Goal: Navigation & Orientation: Find specific page/section

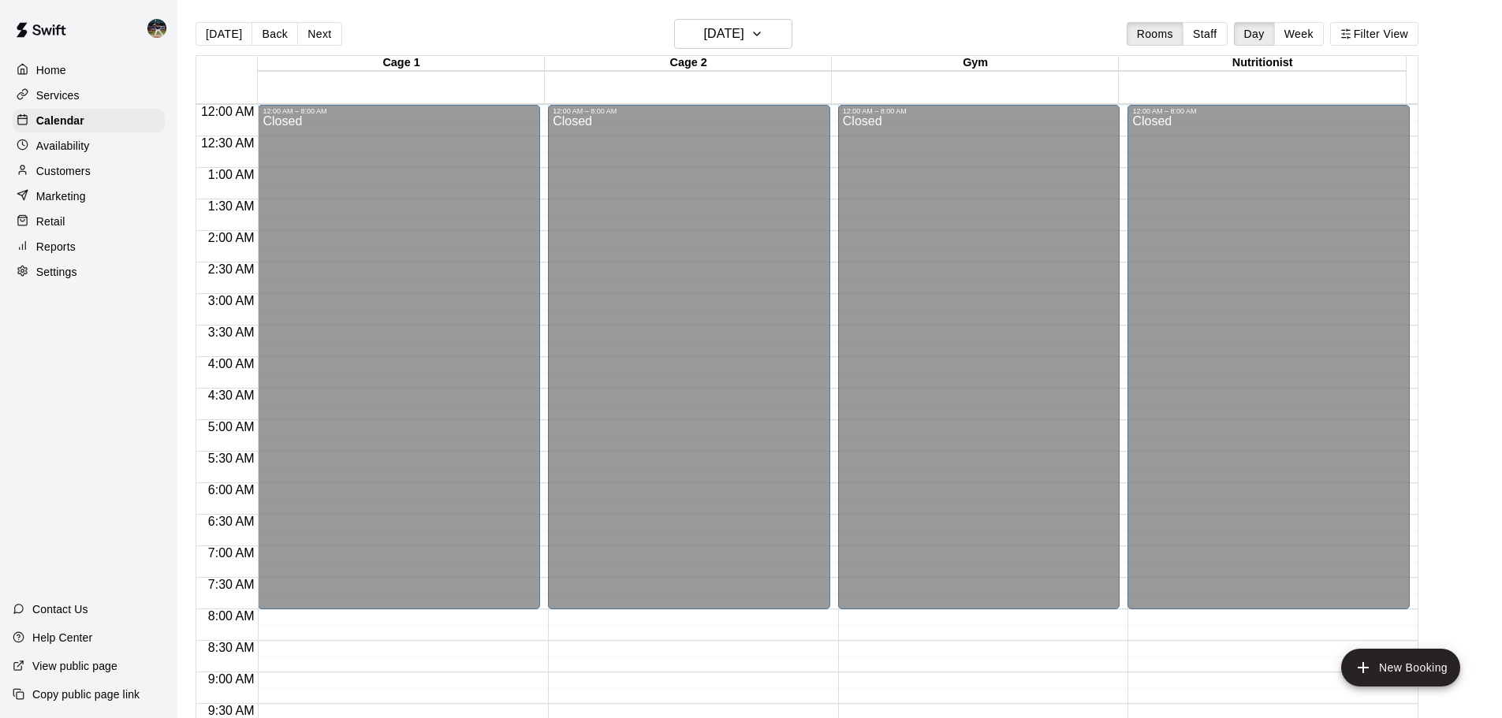
scroll to position [647, 0]
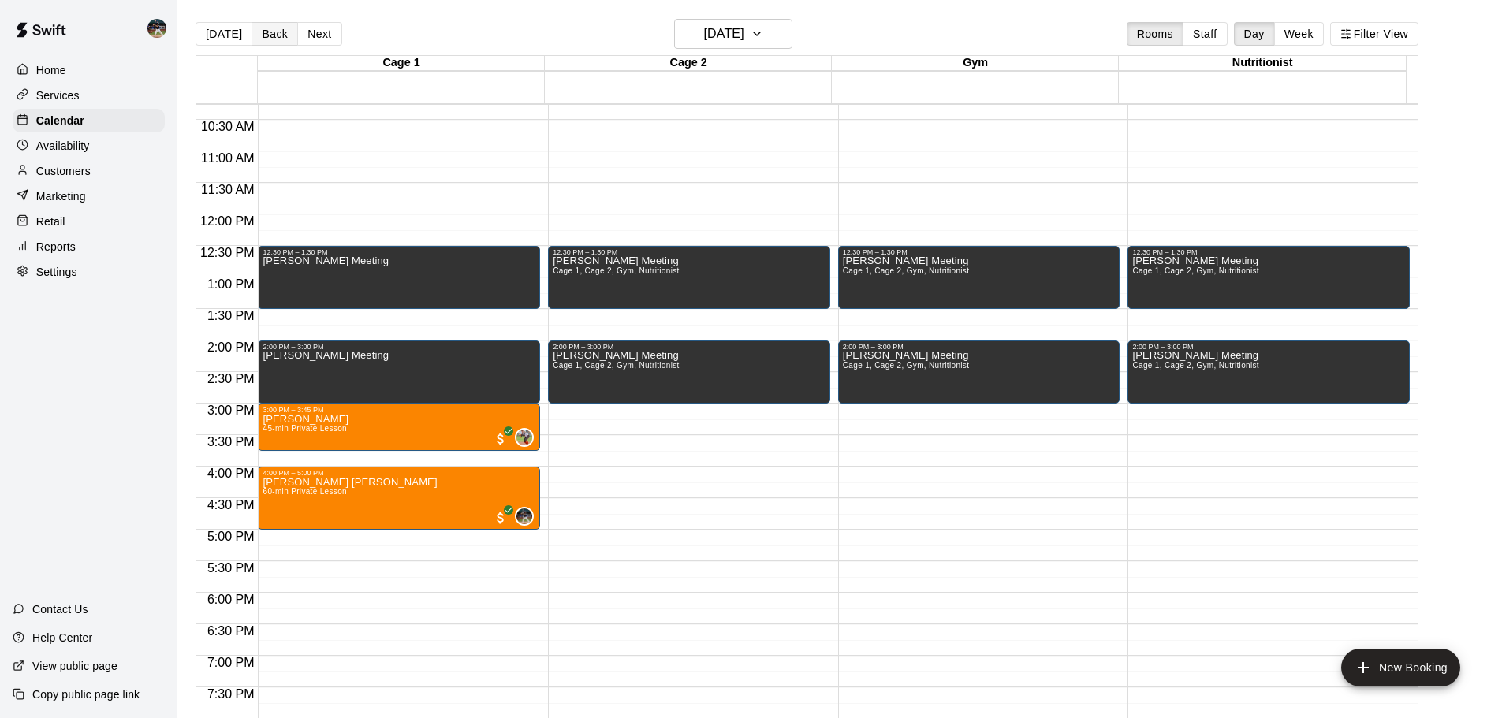
click at [254, 32] on button "Back" at bounding box center [274, 34] width 47 height 24
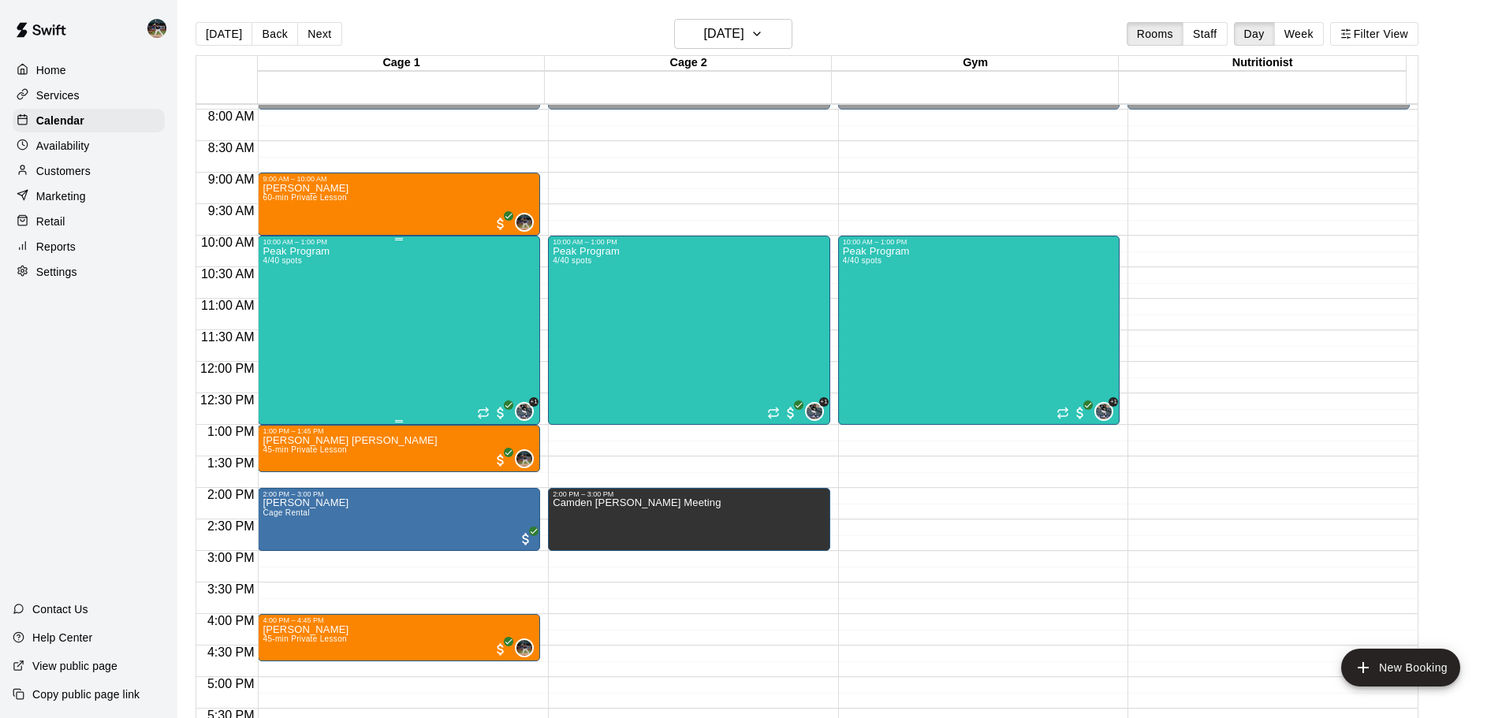
scroll to position [489, 0]
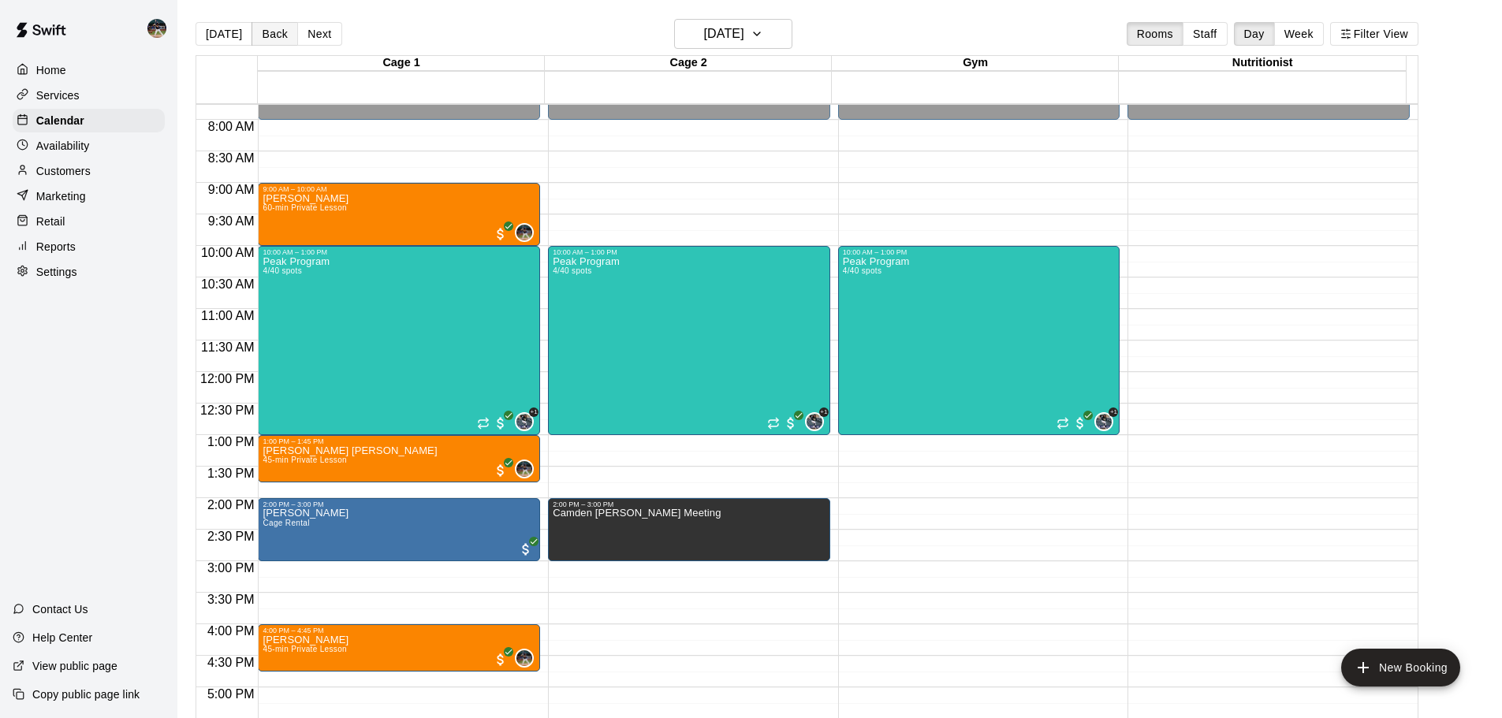
click at [259, 32] on button "Back" at bounding box center [274, 34] width 47 height 24
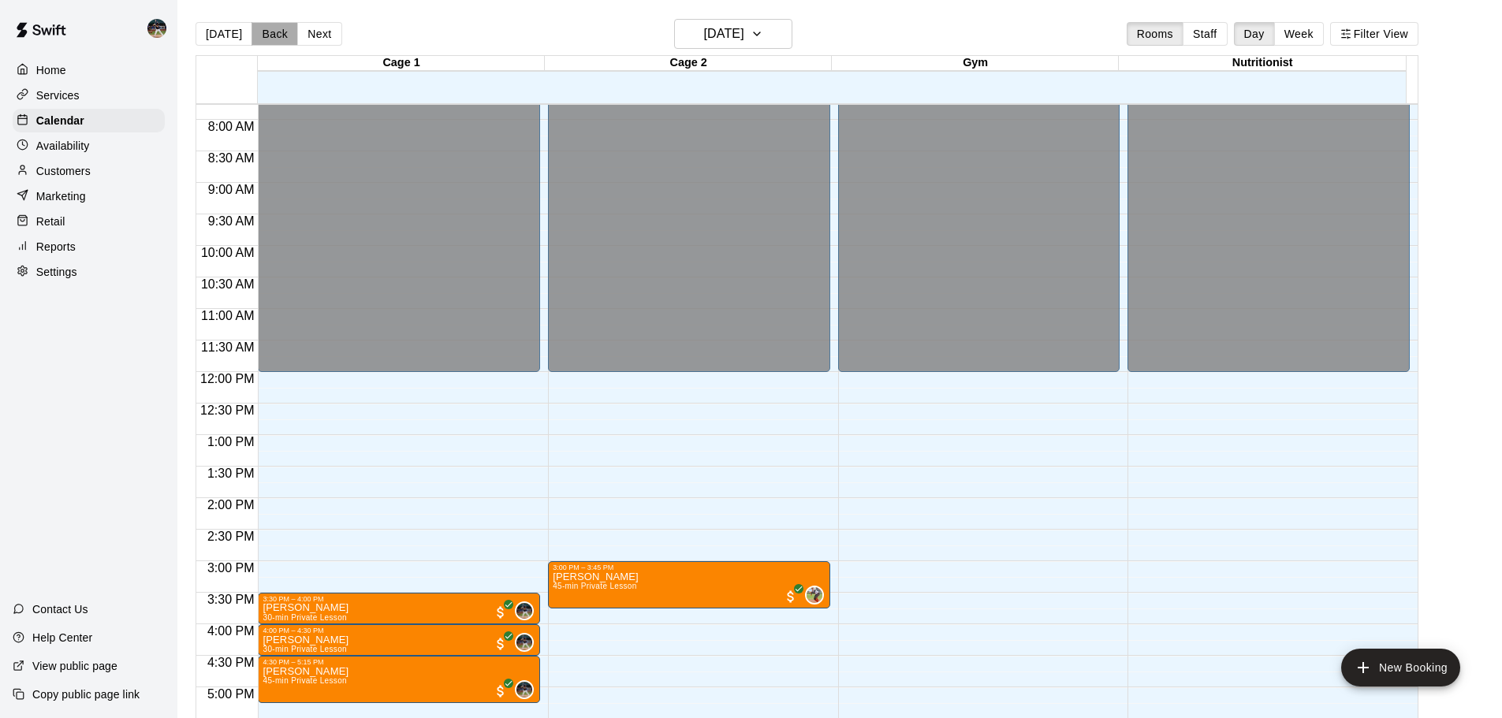
click at [277, 35] on button "Back" at bounding box center [274, 34] width 47 height 24
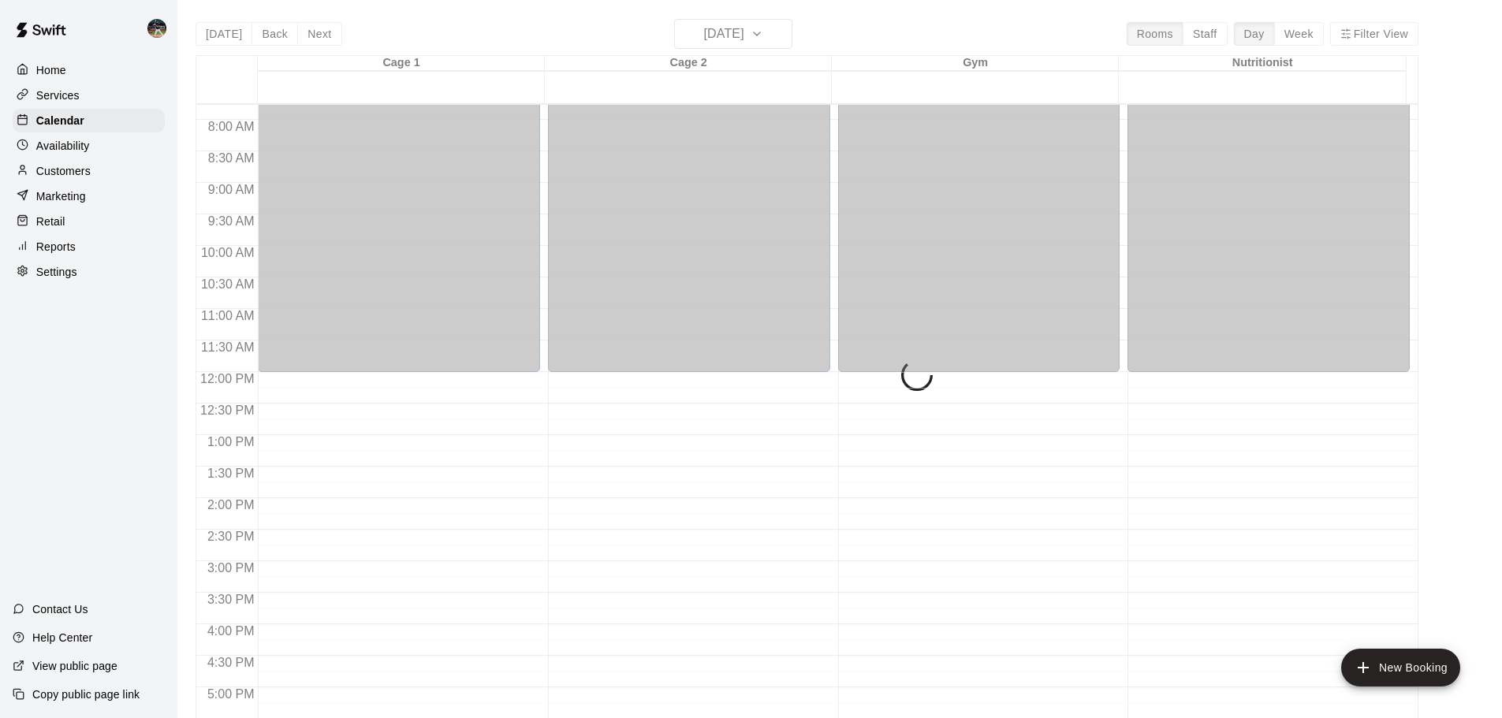
click at [234, 33] on div "[DATE] Back [DATE][DATE] Rooms Staff Day Week Filter View Cage 1 11 Thu Cage 2 …" at bounding box center [806, 378] width 1223 height 718
click at [229, 35] on button "[DATE]" at bounding box center [223, 34] width 57 height 24
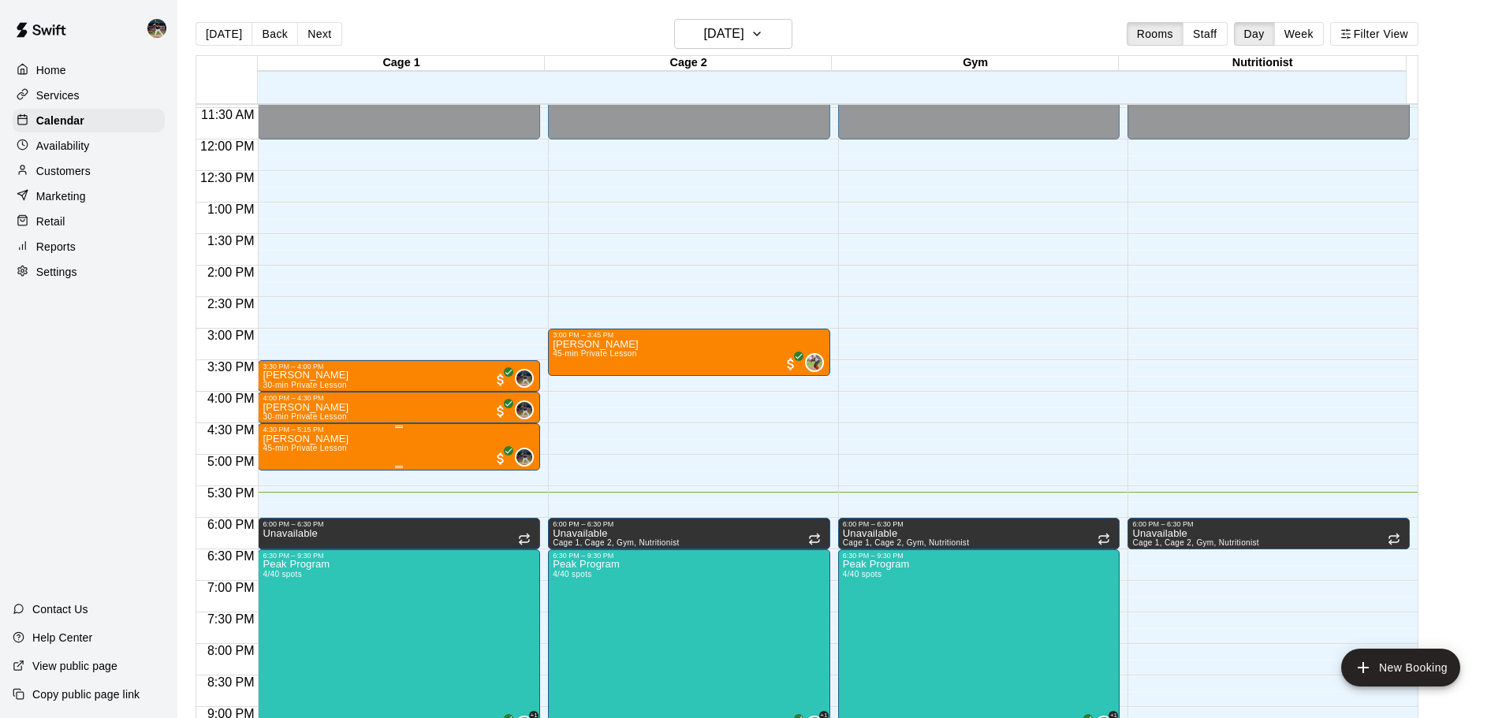
scroll to position [805, 0]
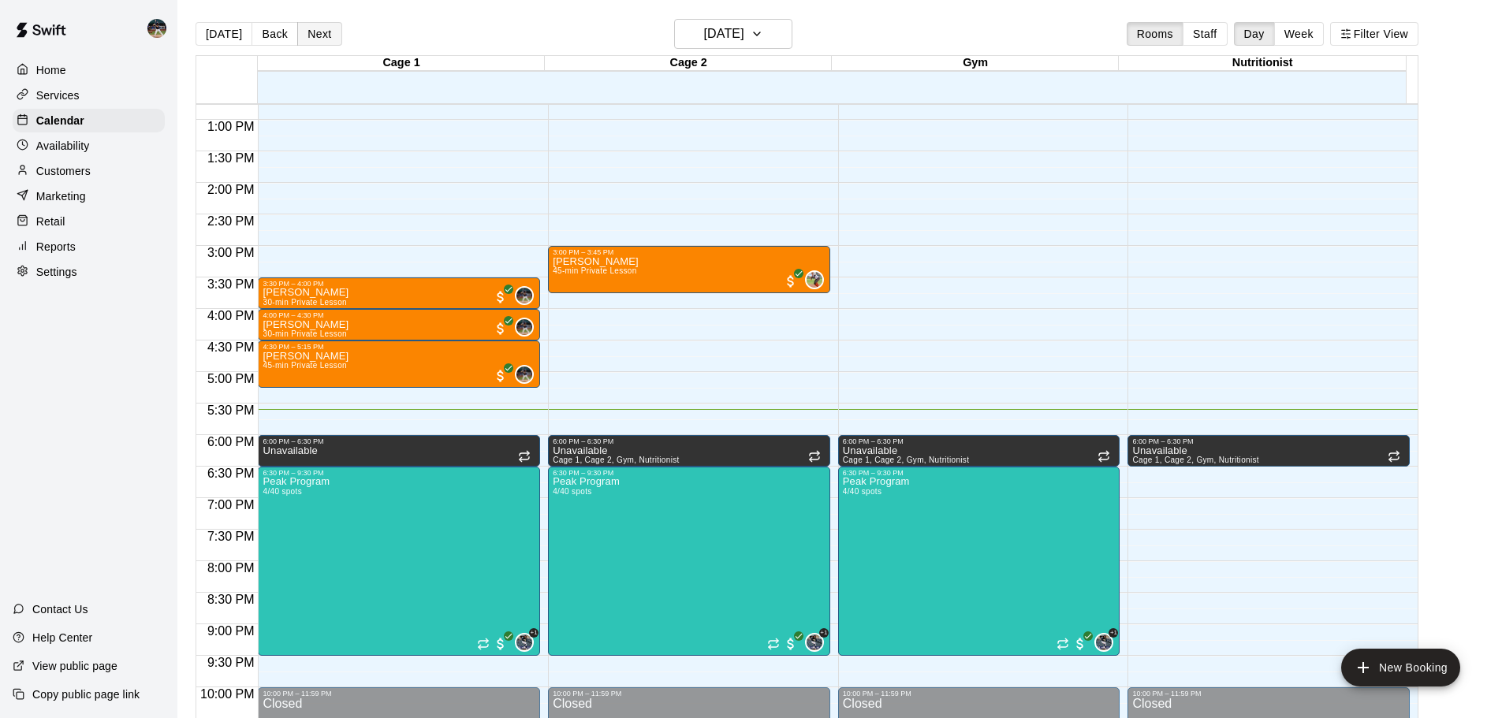
click at [303, 29] on button "Next" at bounding box center [319, 34] width 44 height 24
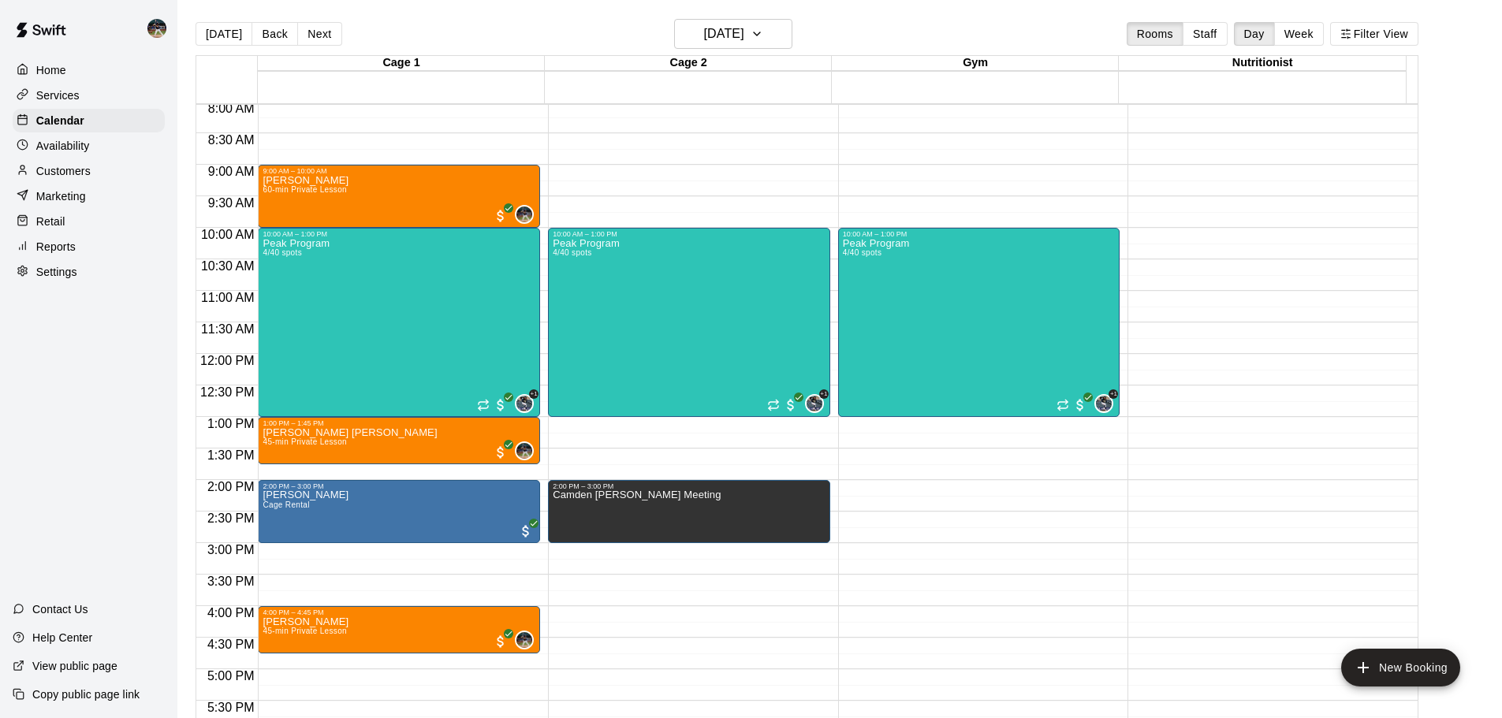
scroll to position [504, 0]
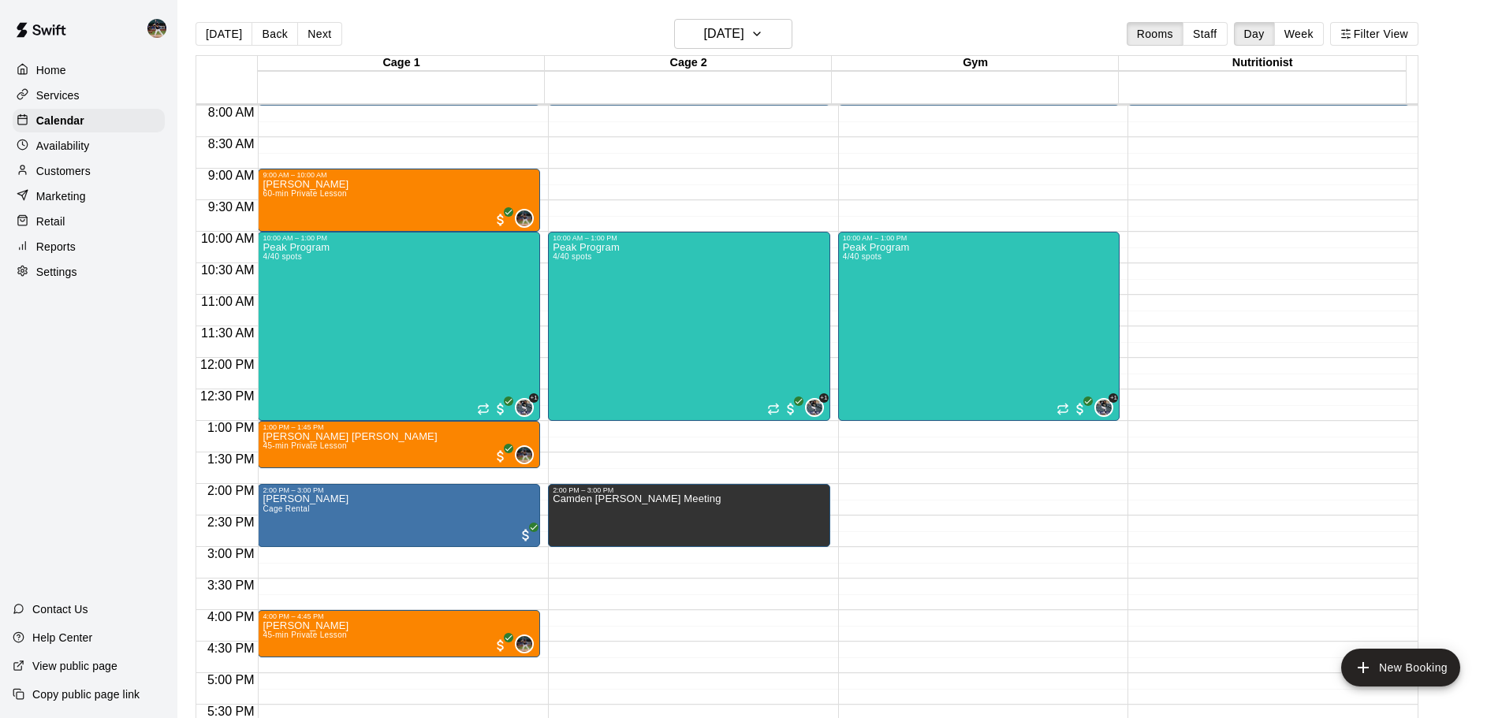
click at [108, 183] on div "Customers" at bounding box center [89, 171] width 152 height 24
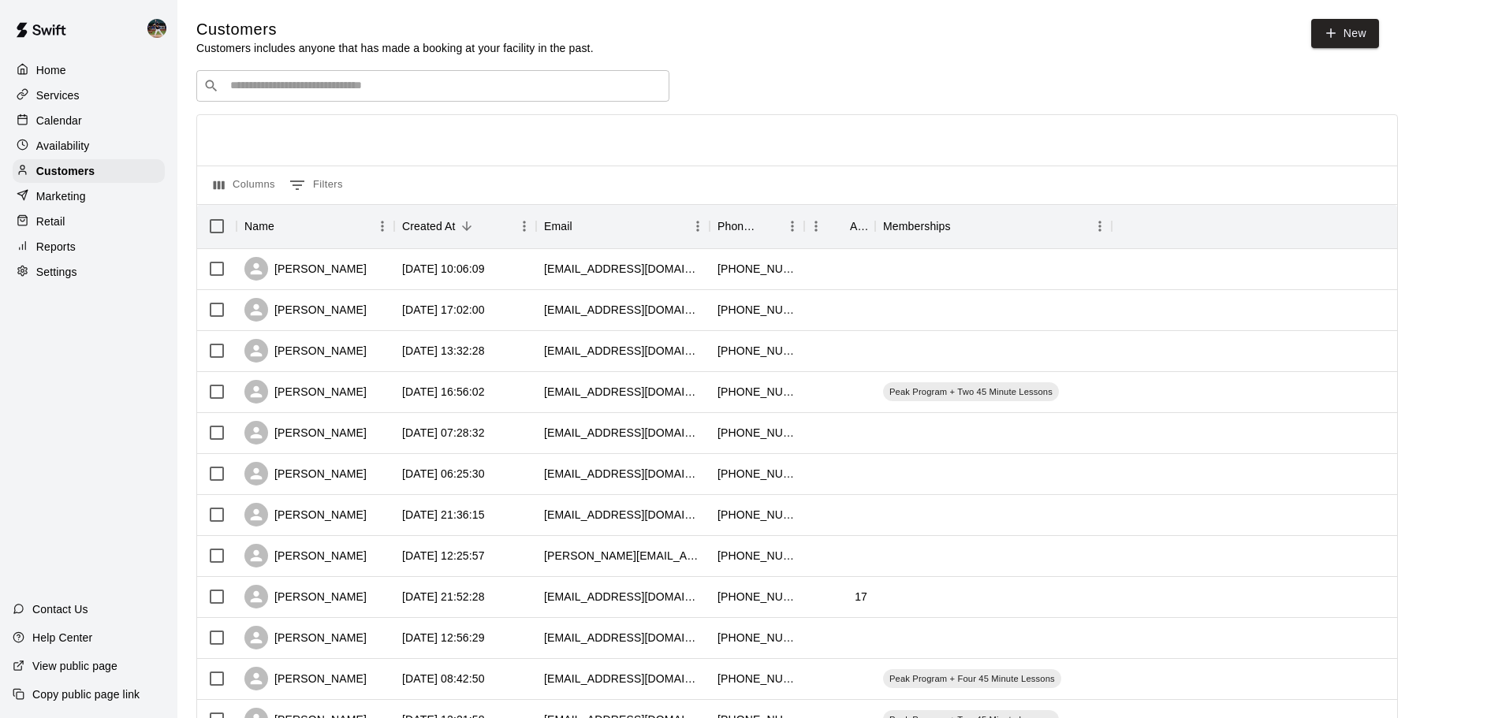
click at [415, 91] on input "Search customers by name or email" at bounding box center [443, 86] width 437 height 16
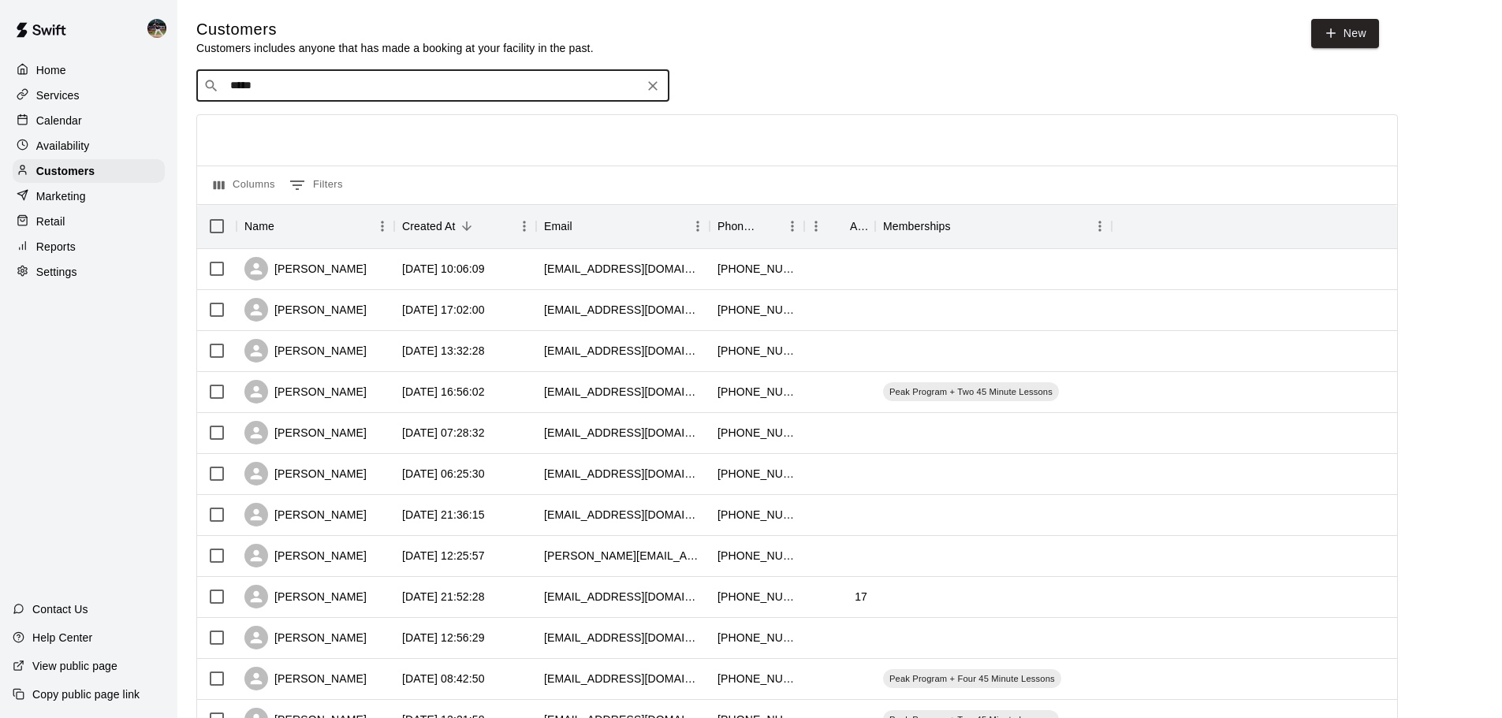
type input "******"
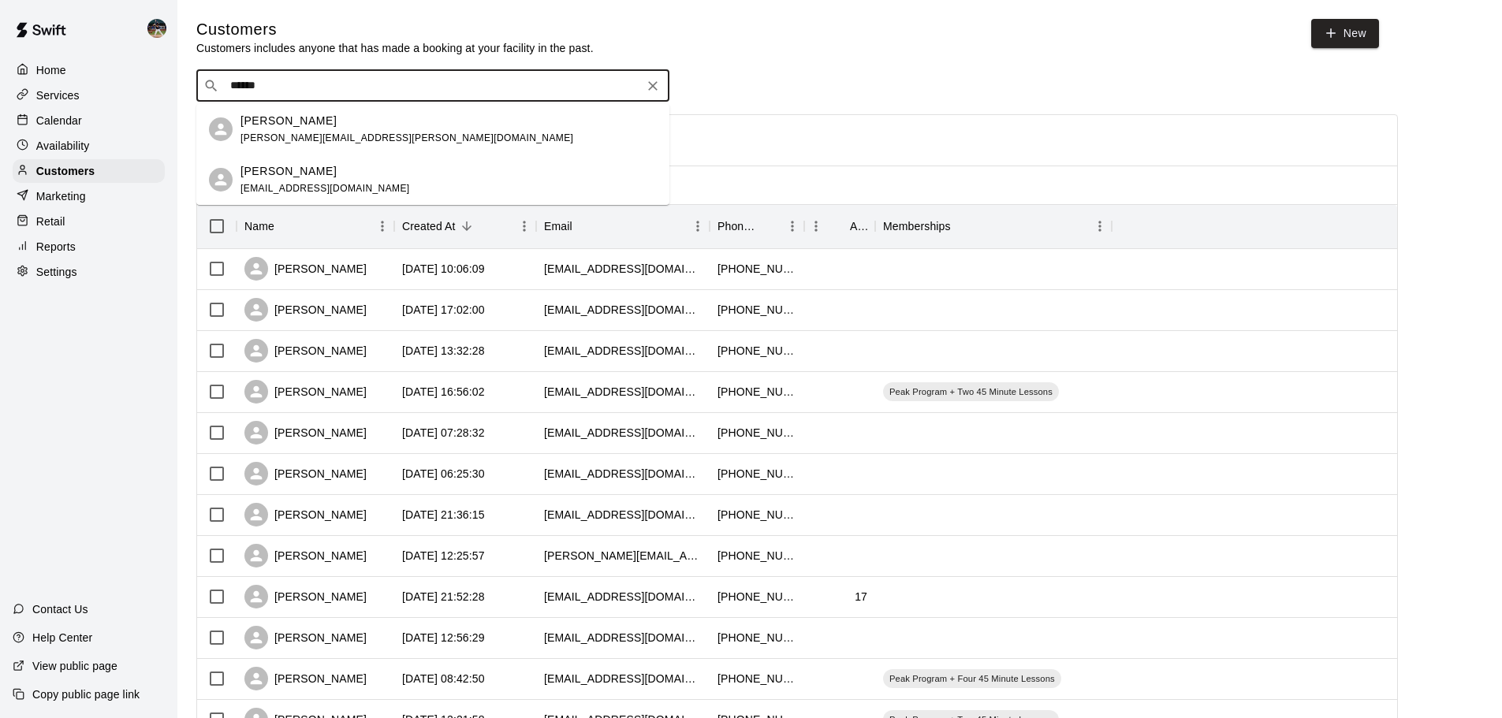
click at [391, 132] on div "Camden Butler [EMAIL_ADDRESS][PERSON_NAME][DOMAIN_NAME]" at bounding box center [448, 130] width 416 height 34
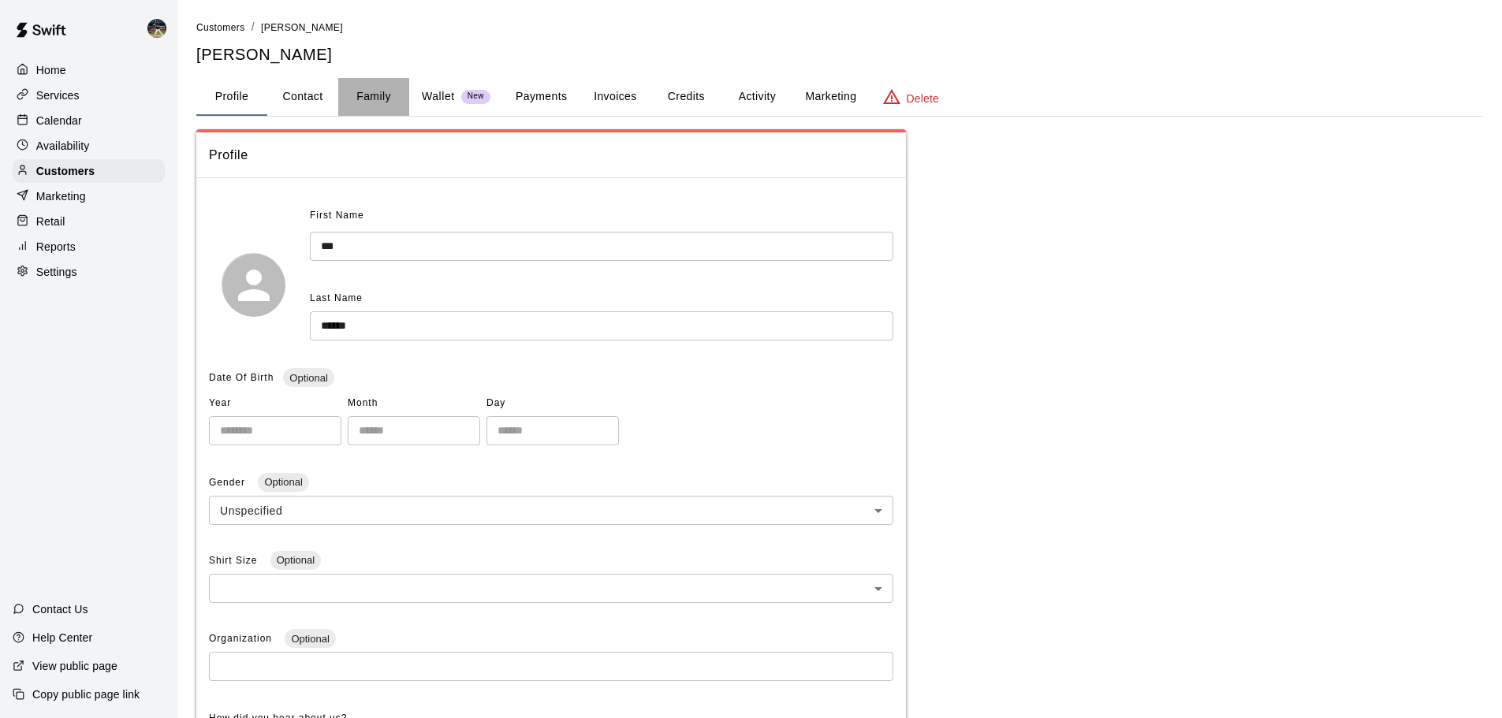
click at [386, 101] on button "Family" at bounding box center [373, 97] width 71 height 38
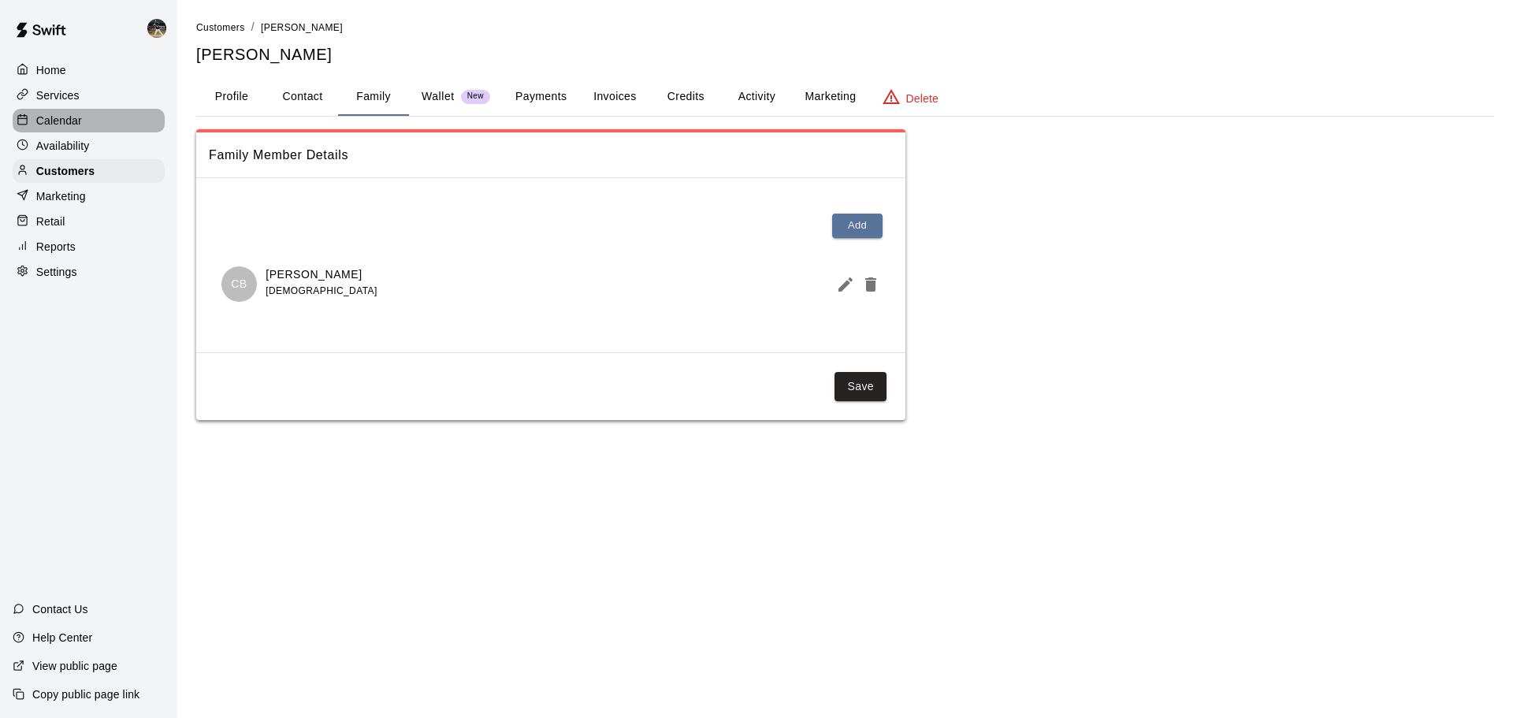
click at [117, 120] on div "Calendar" at bounding box center [89, 121] width 152 height 24
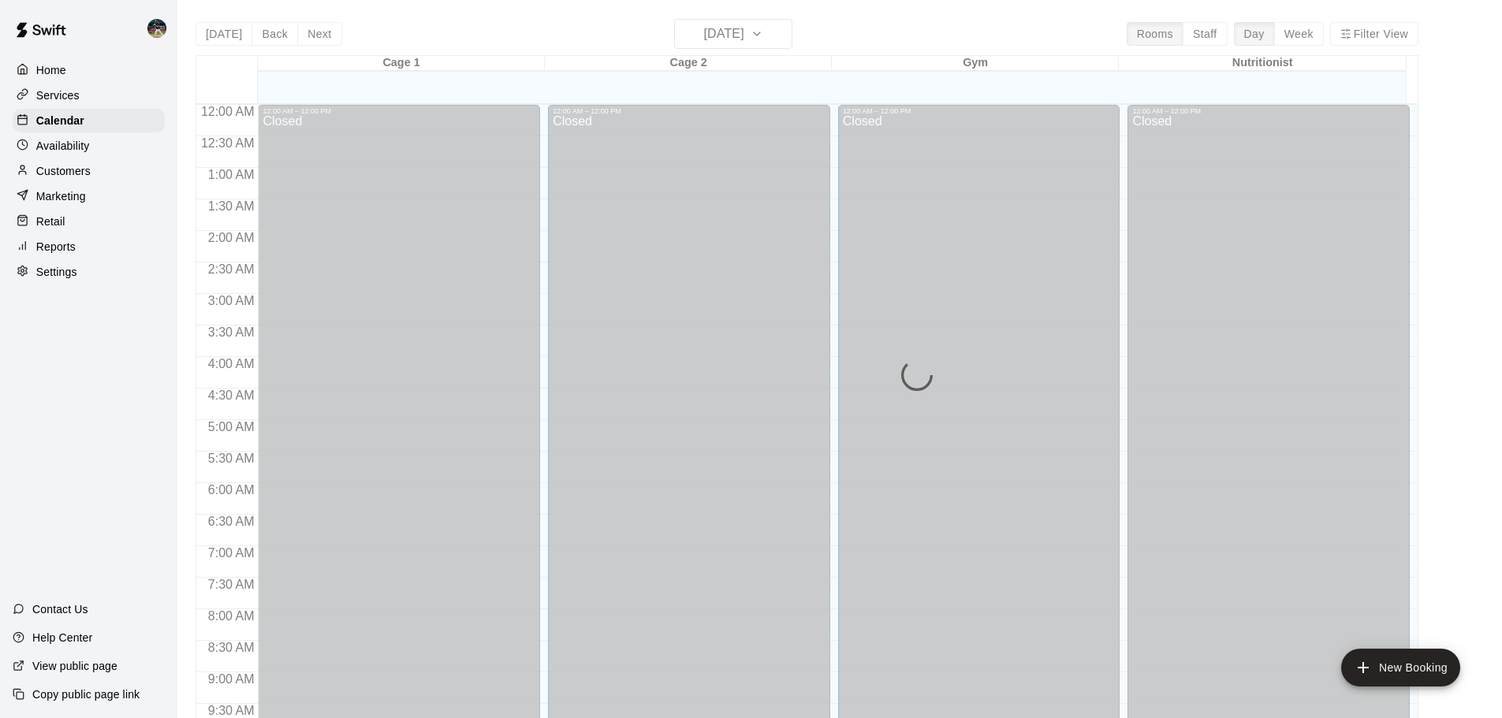
scroll to position [835, 0]
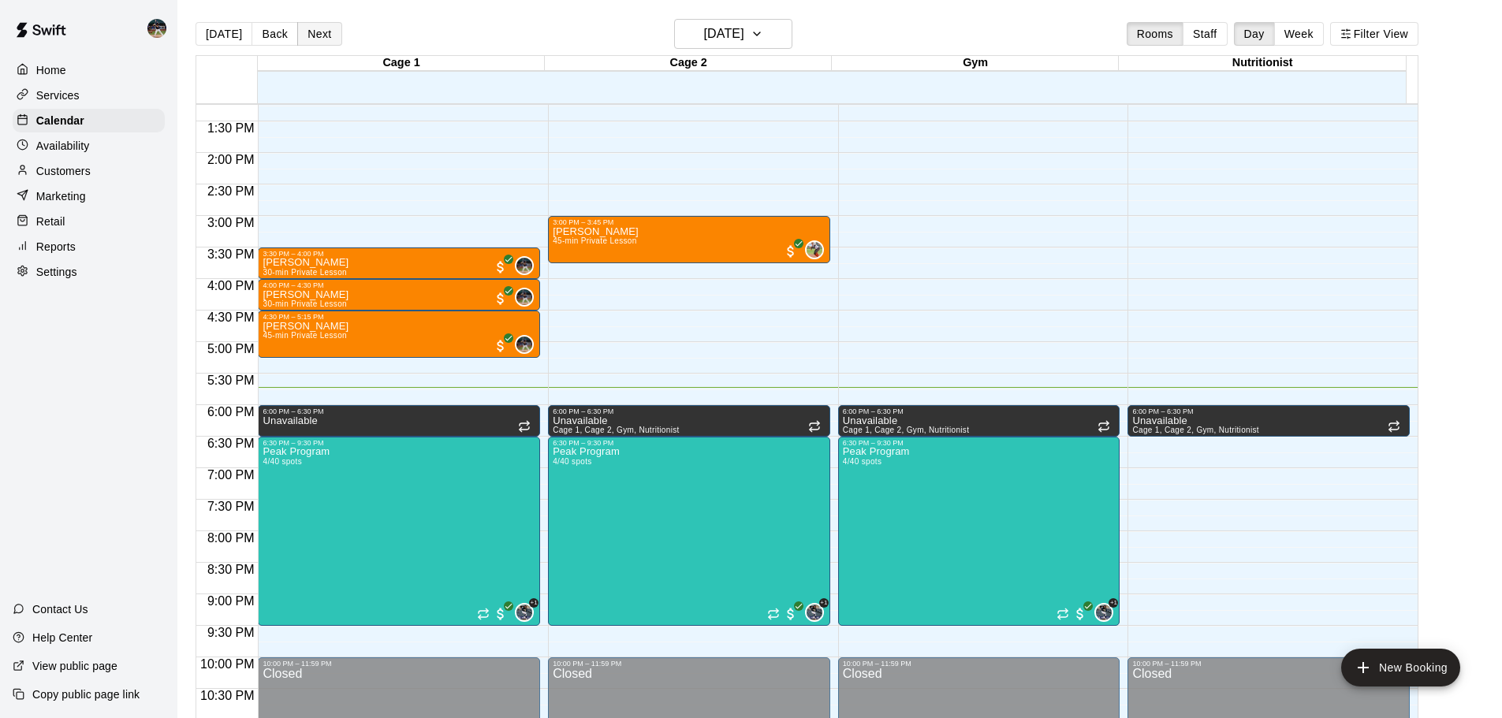
click at [318, 37] on button "Next" at bounding box center [319, 34] width 44 height 24
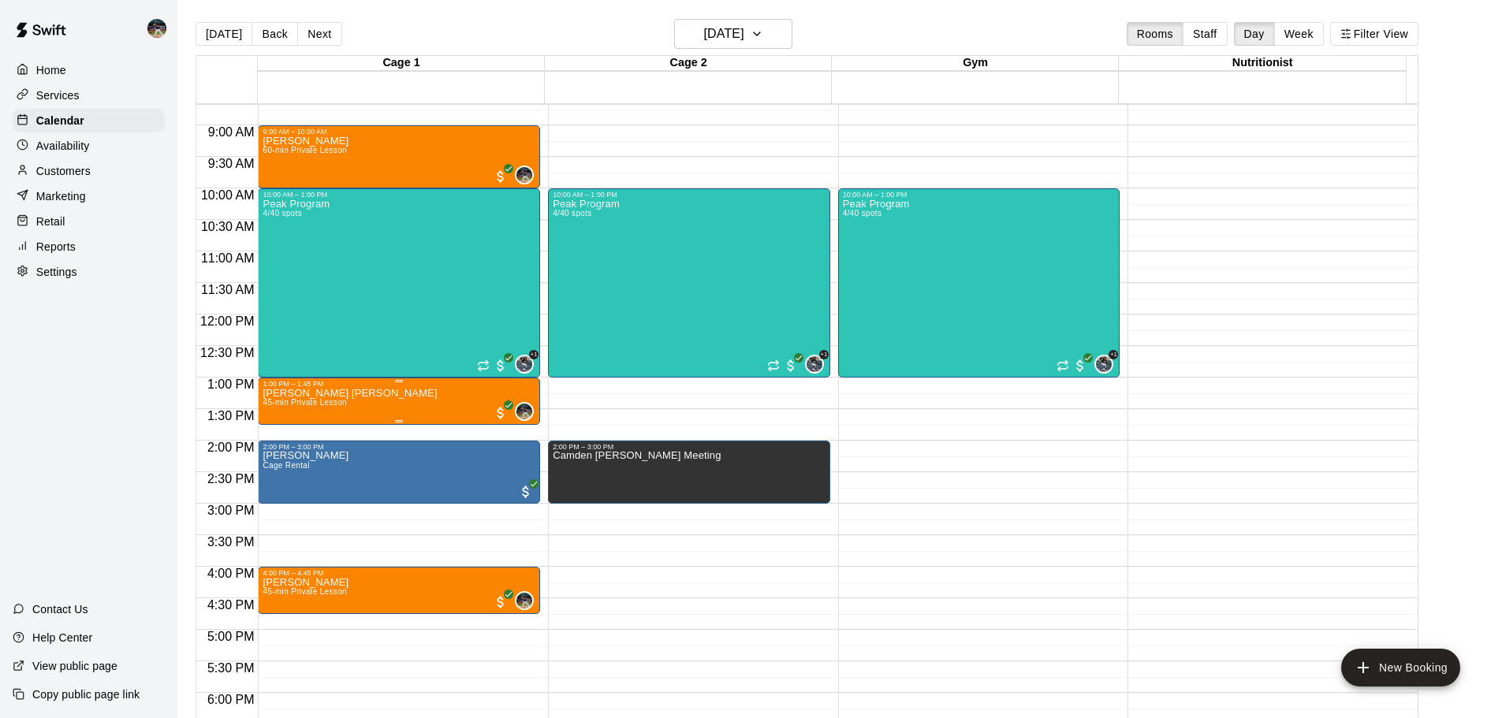
scroll to position [519, 0]
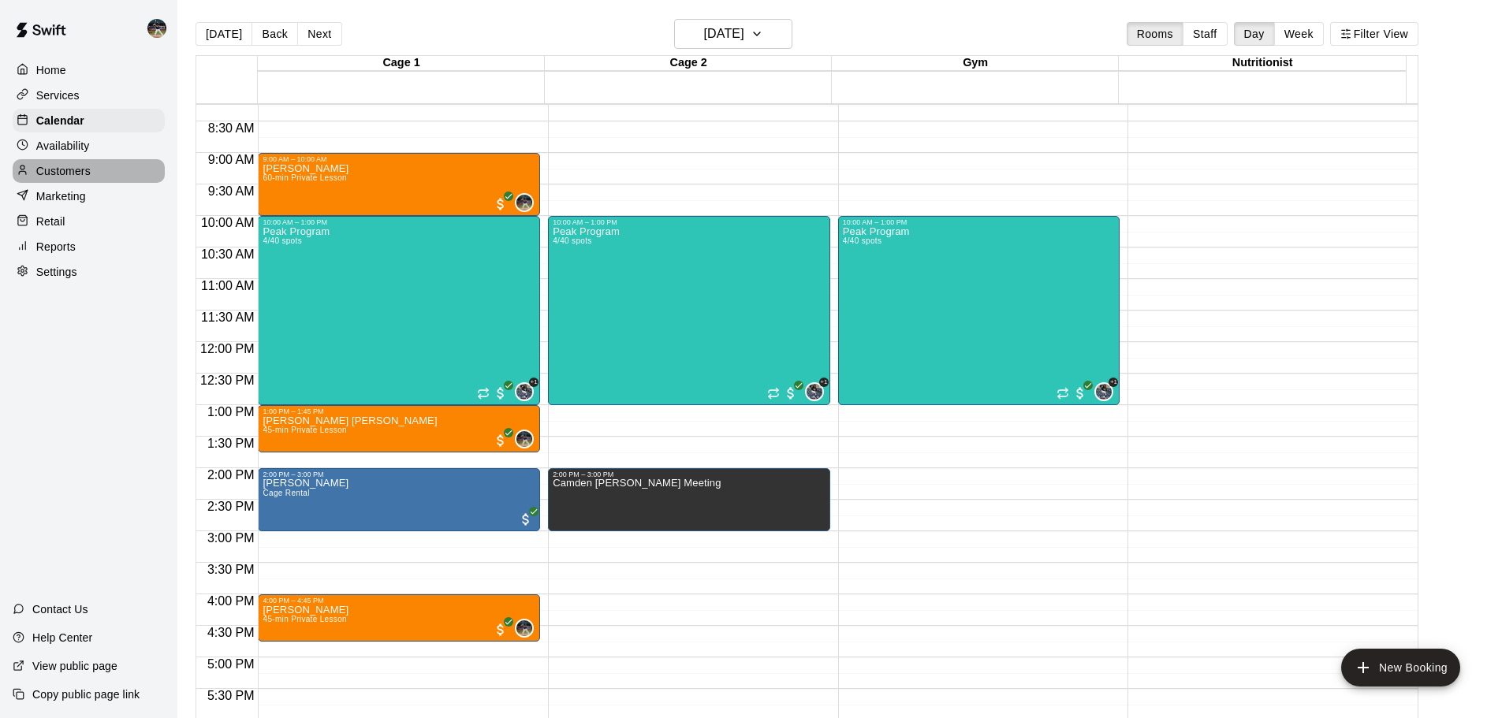
click at [95, 181] on div "Customers" at bounding box center [89, 171] width 152 height 24
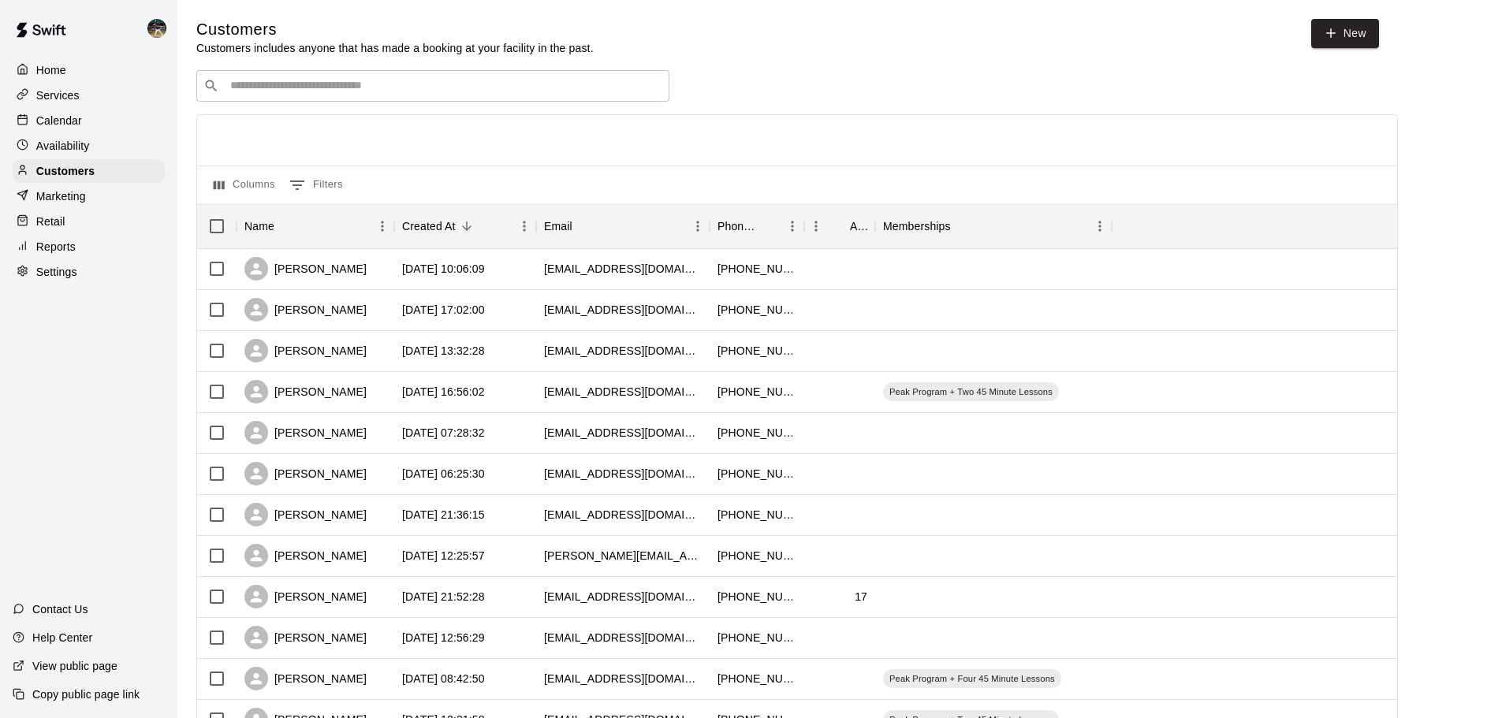
click at [307, 84] on input "Search customers by name or email" at bounding box center [443, 86] width 437 height 16
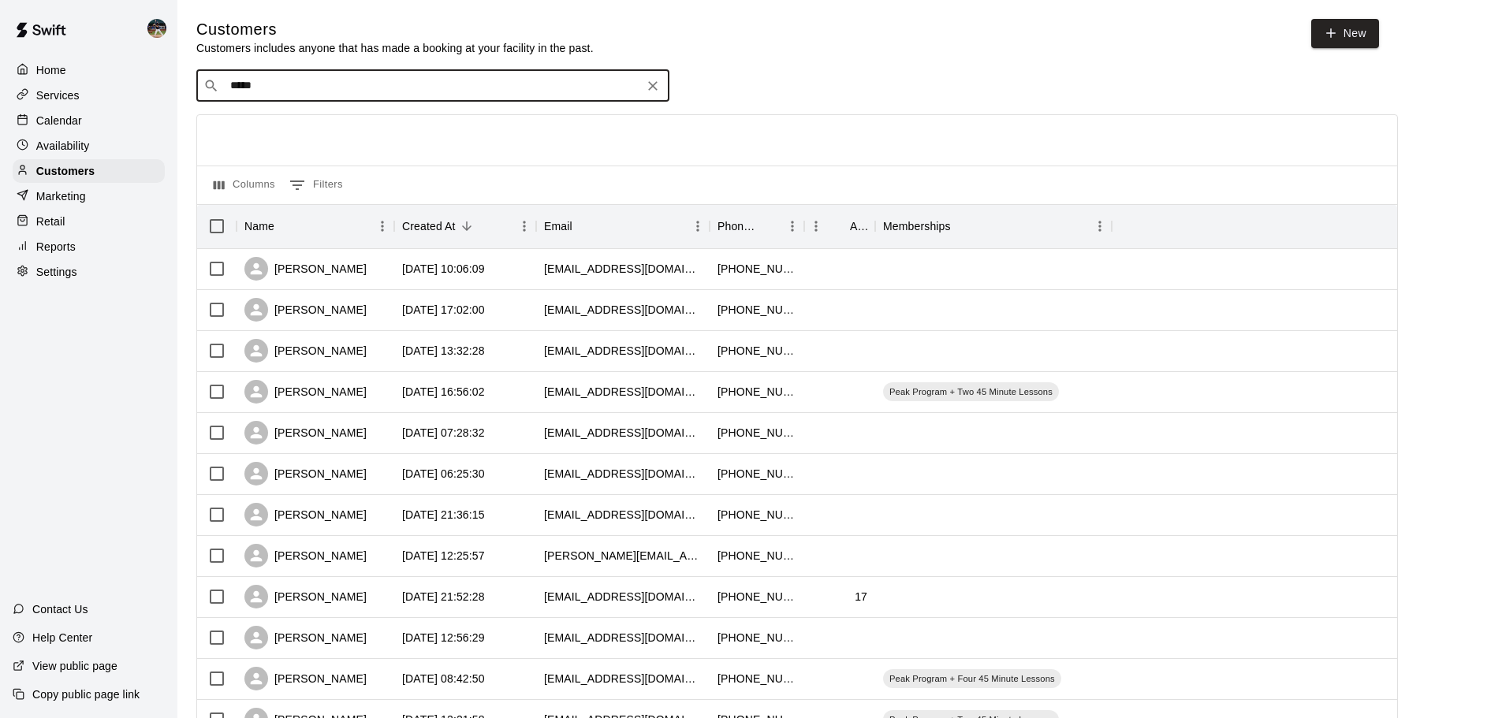
type input "******"
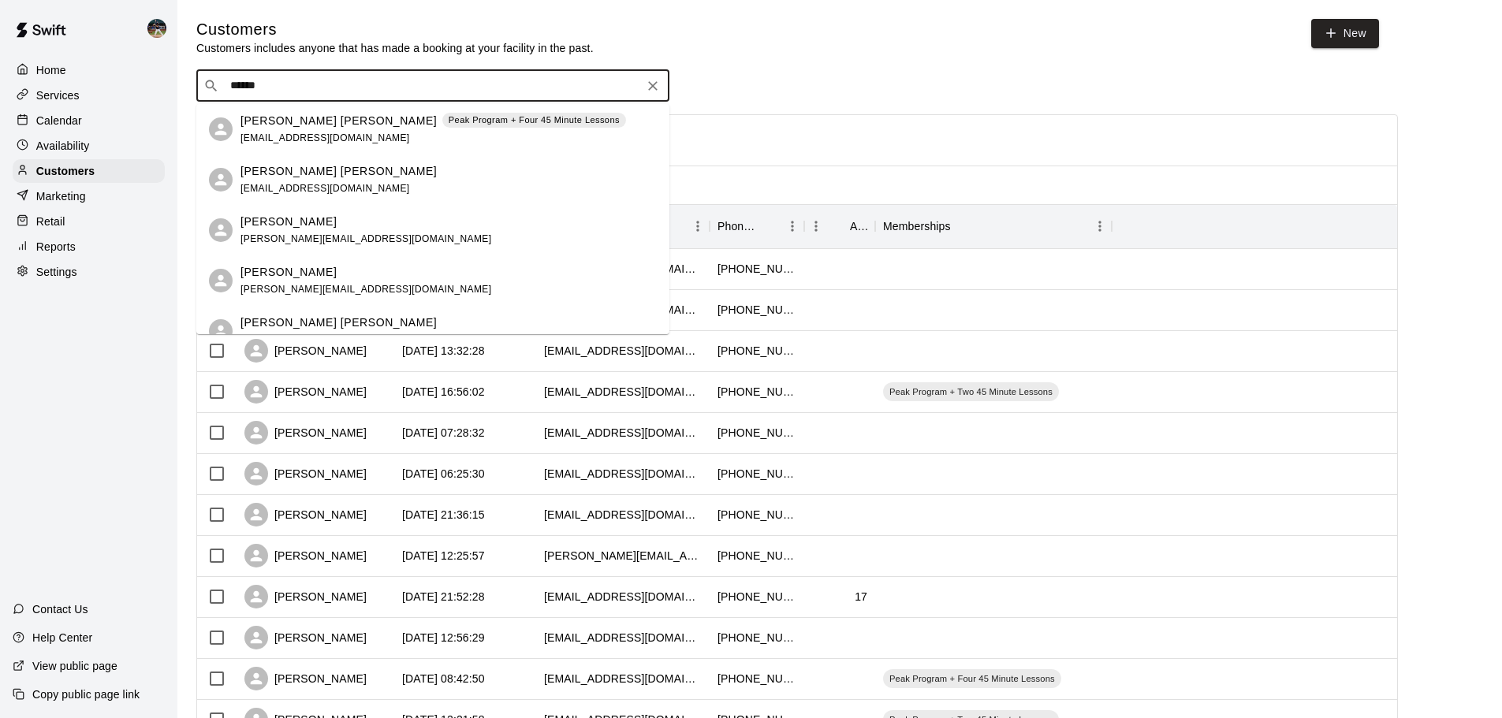
click at [390, 196] on div "[PERSON_NAME] [PERSON_NAME] [EMAIL_ADDRESS][DOMAIN_NAME]" at bounding box center [448, 180] width 416 height 34
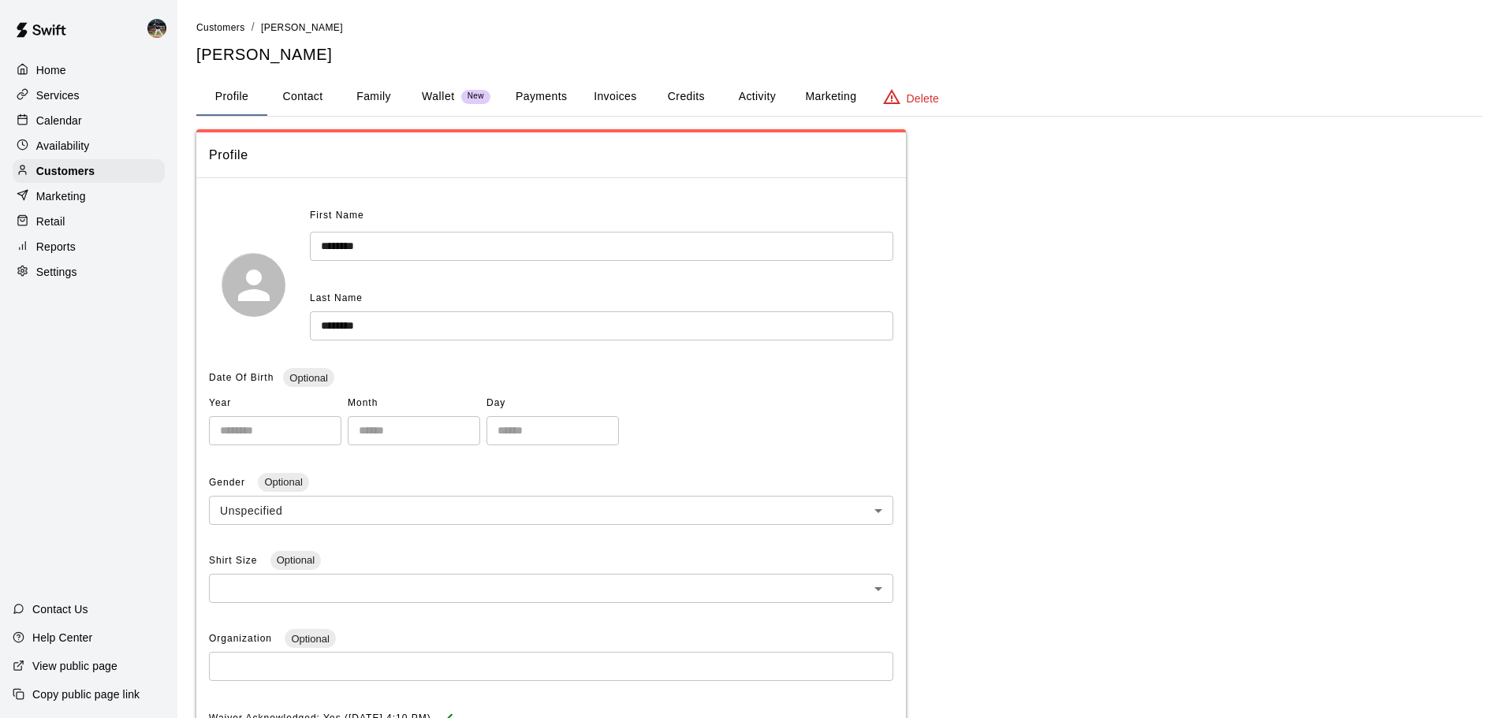
drag, startPoint x: 408, startPoint y: 103, endPoint x: 395, endPoint y: 102, distance: 12.6
click at [396, 102] on div "Profile Contact Family Wallet New Payments Invoices Credits Activity Marketing …" at bounding box center [839, 97] width 1286 height 38
click at [385, 102] on button "Family" at bounding box center [373, 97] width 71 height 38
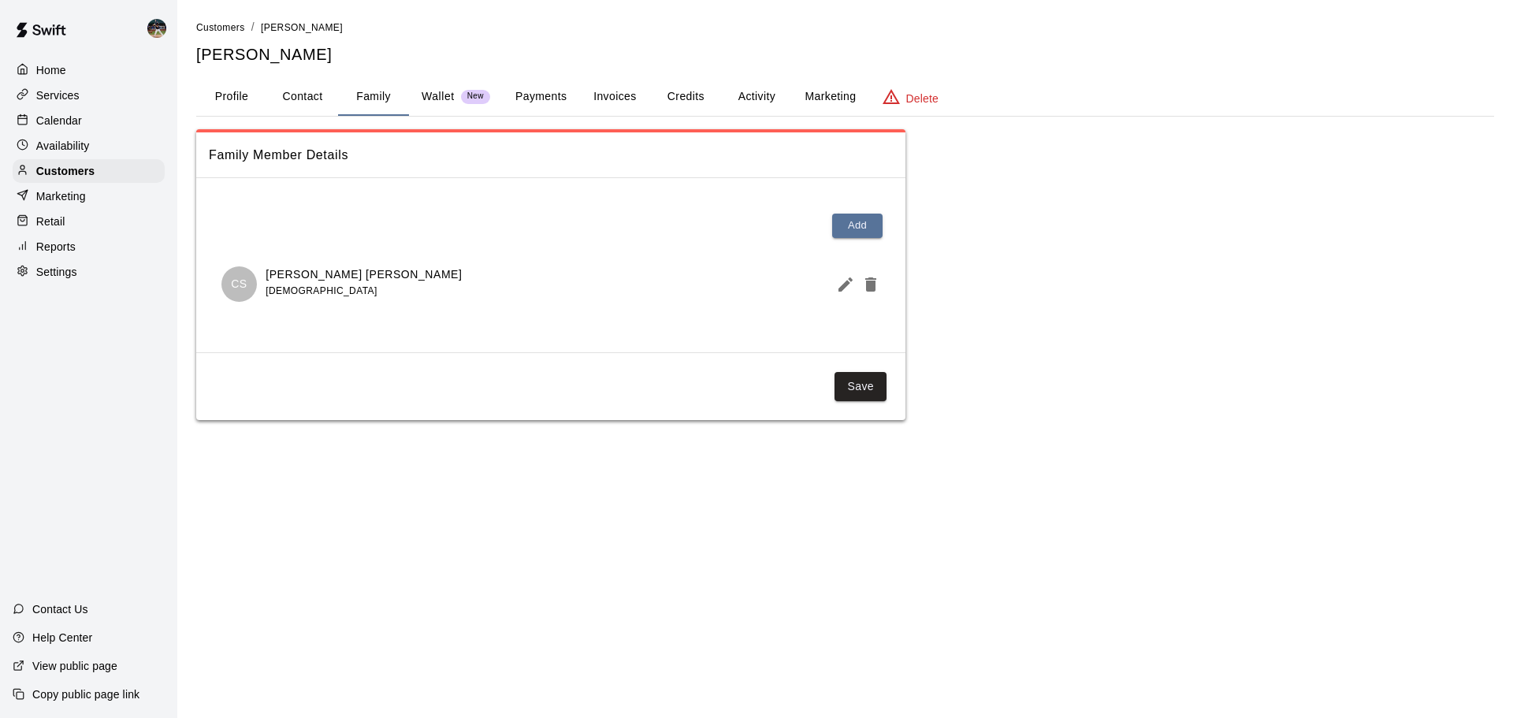
click at [128, 121] on div "Calendar" at bounding box center [89, 121] width 152 height 24
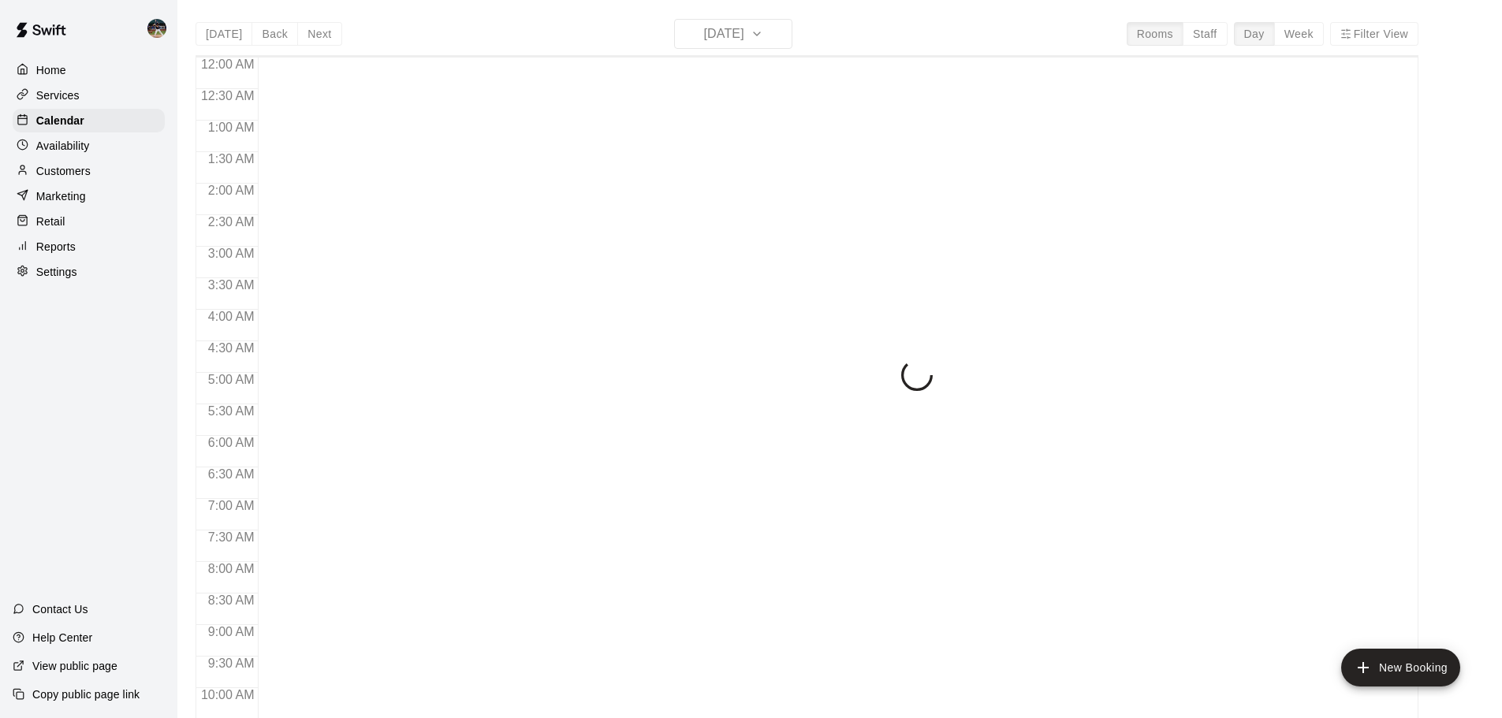
scroll to position [835, 0]
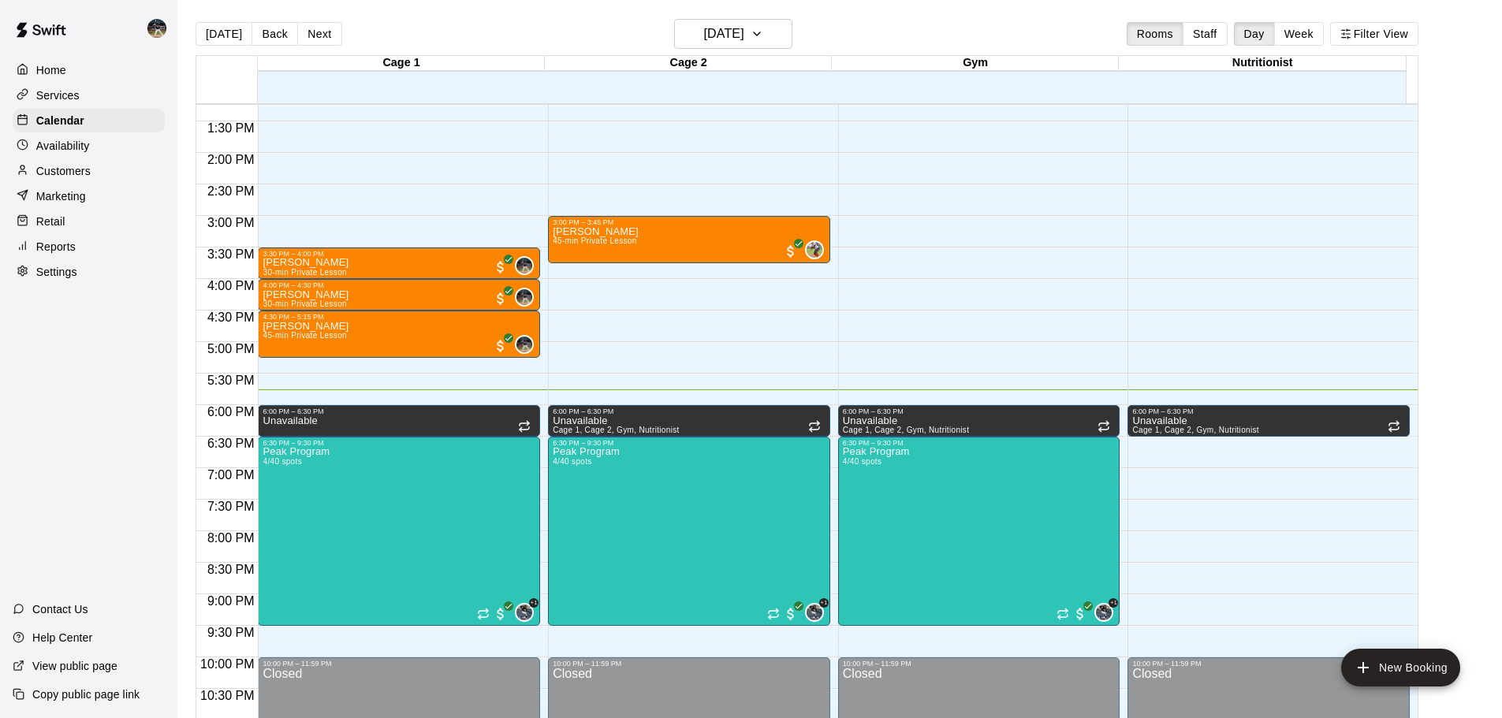
click at [304, 26] on button "Next" at bounding box center [319, 34] width 44 height 24
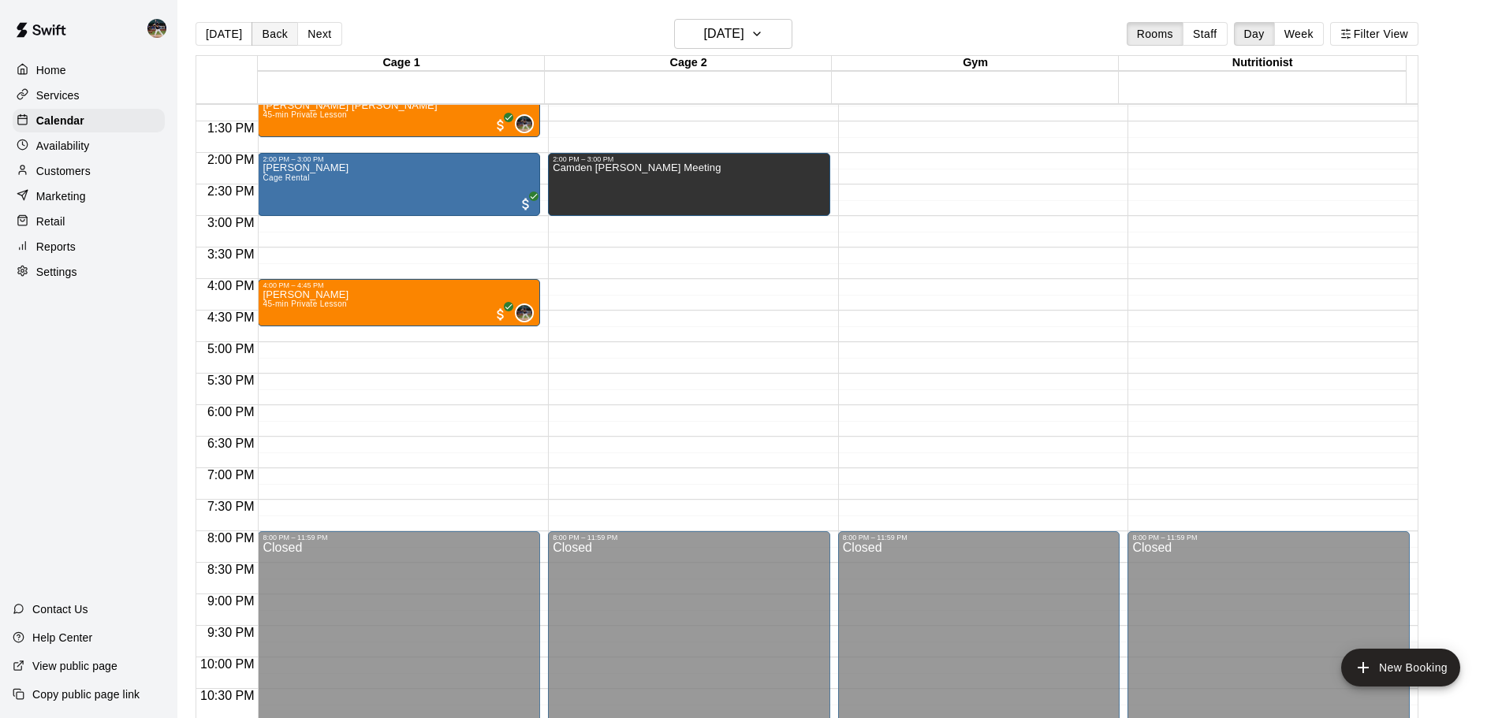
click at [274, 37] on button "Back" at bounding box center [274, 34] width 47 height 24
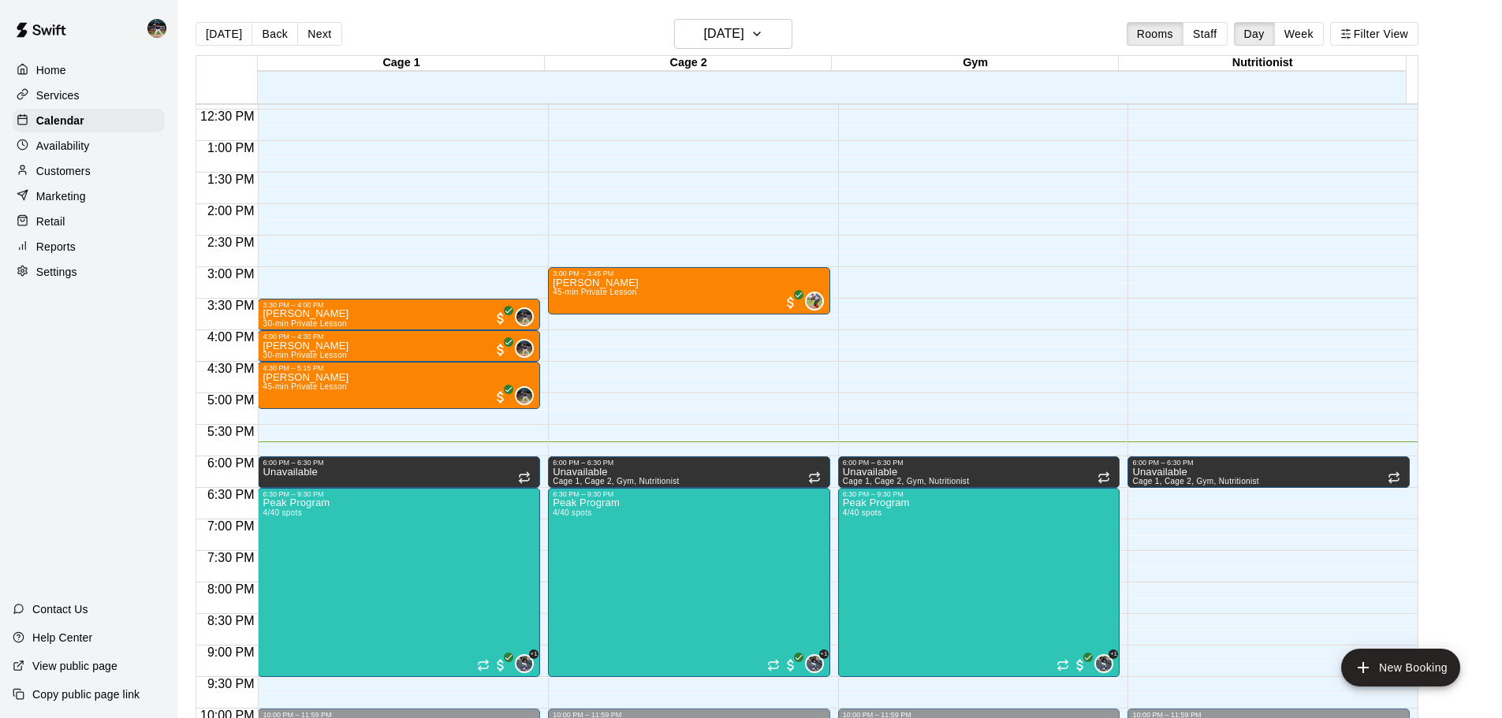
scroll to position [756, 0]
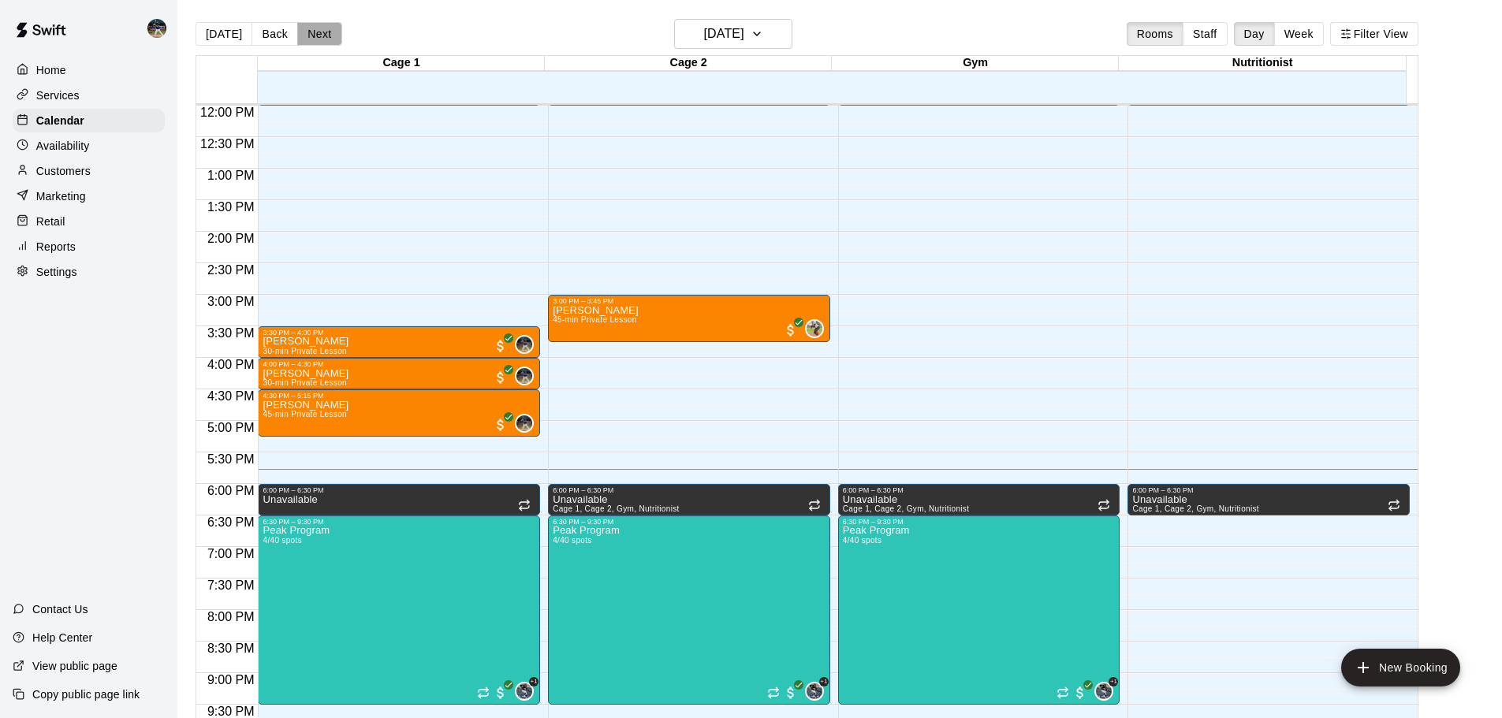
click at [328, 28] on button "Next" at bounding box center [319, 34] width 44 height 24
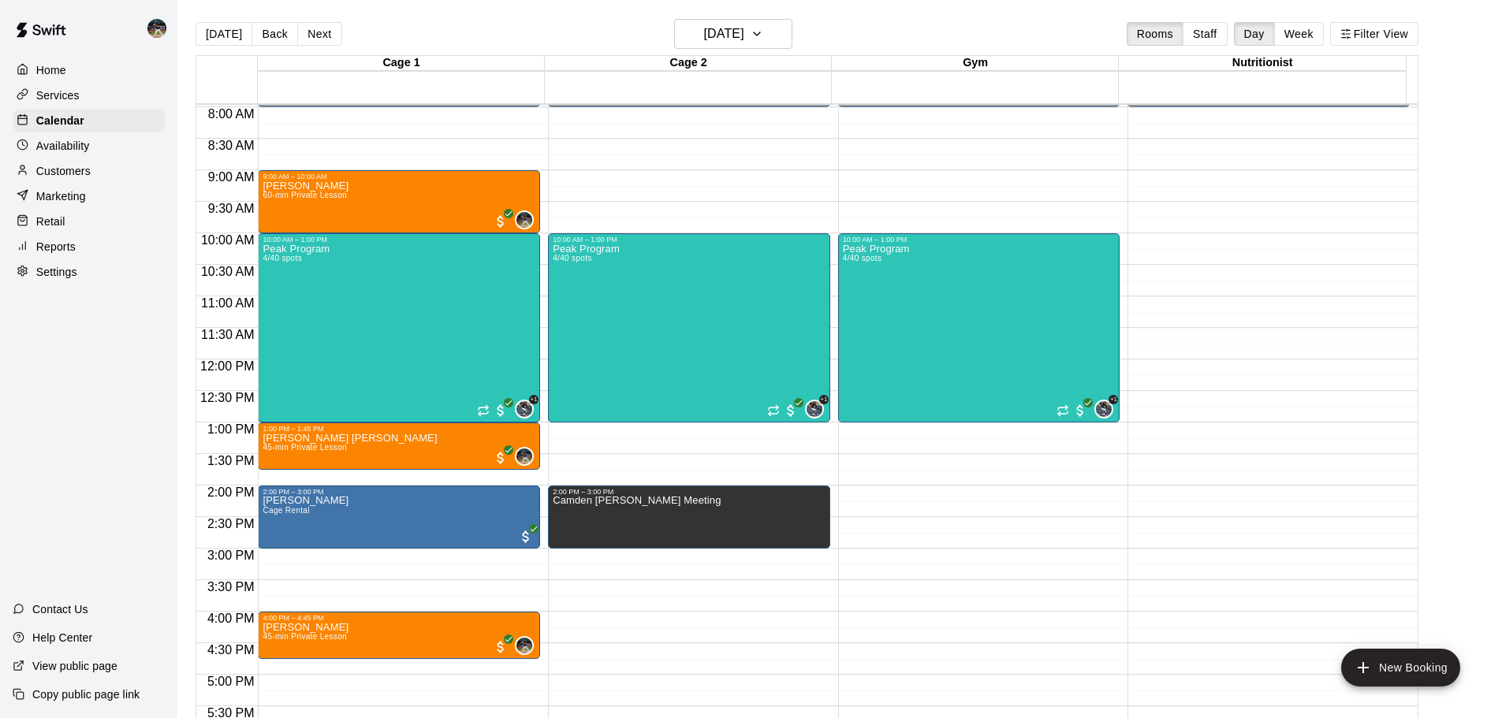
scroll to position [504, 0]
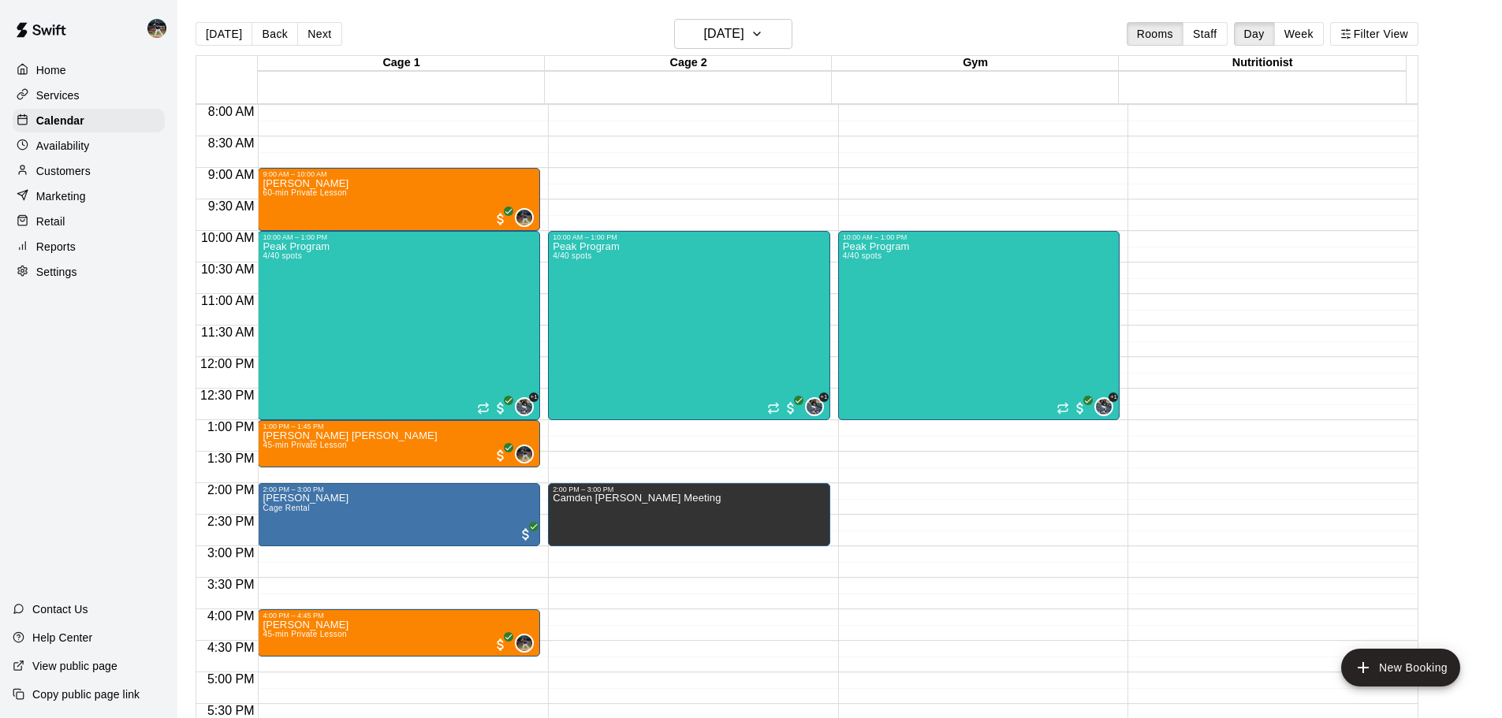
click at [224, 41] on button "[DATE]" at bounding box center [223, 34] width 57 height 24
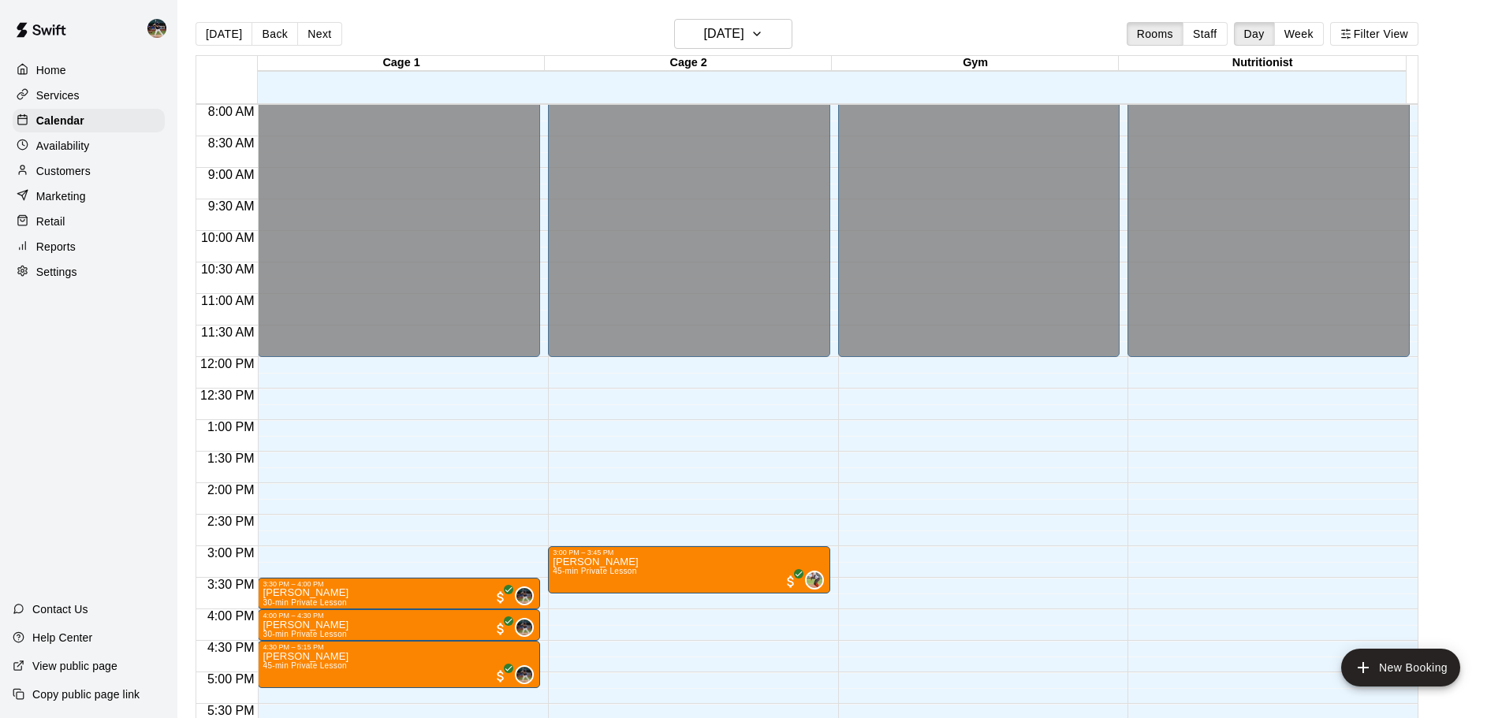
scroll to position [884, 0]
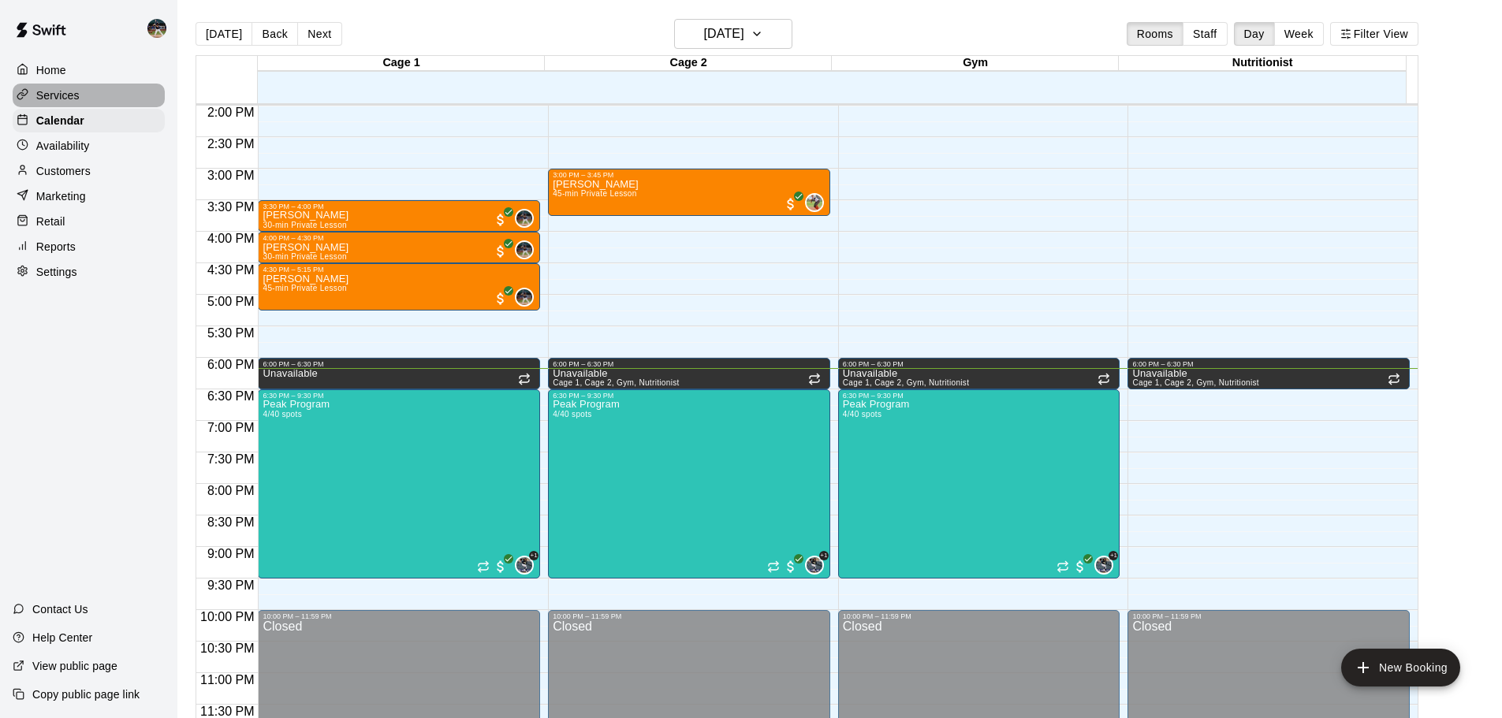
click at [72, 92] on p "Services" at bounding box center [57, 95] width 43 height 16
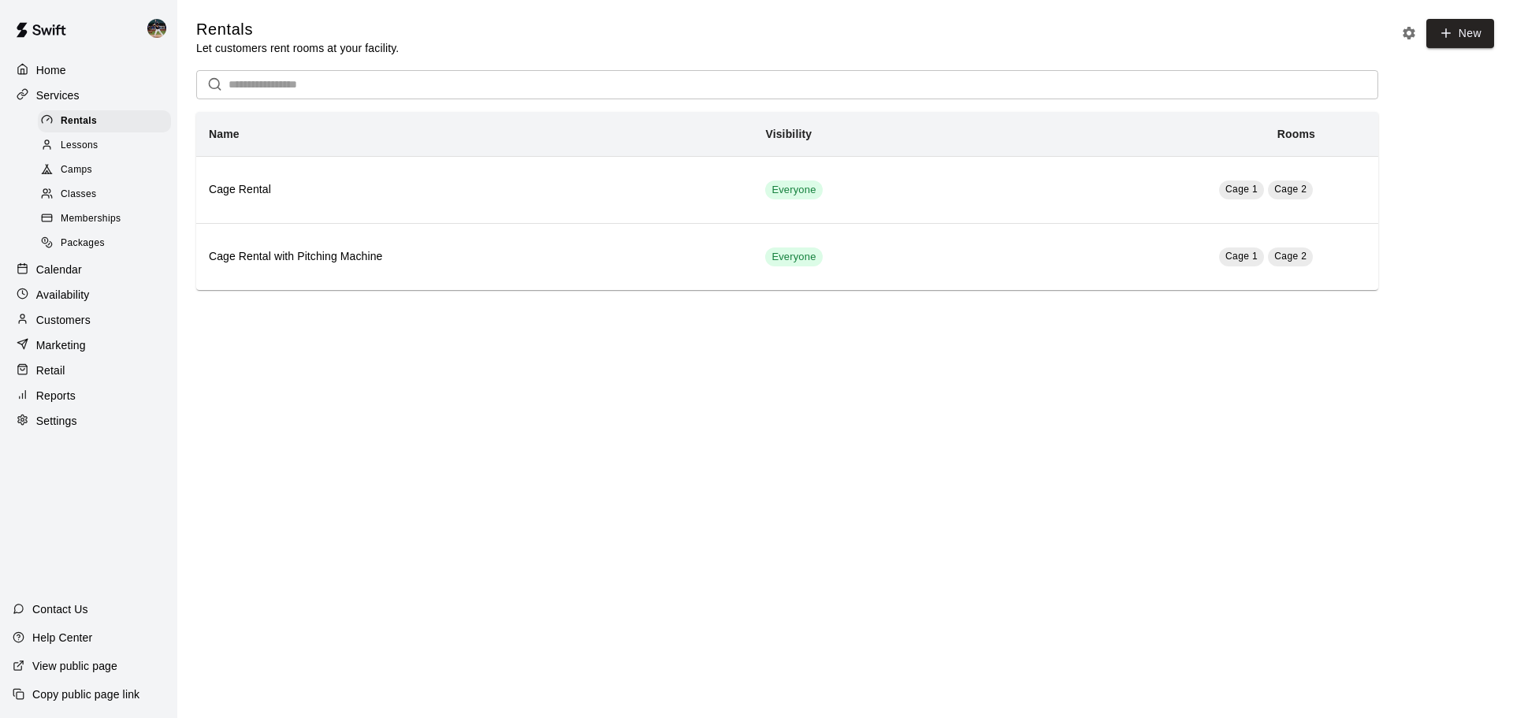
click at [102, 191] on div "Classes" at bounding box center [104, 195] width 133 height 22
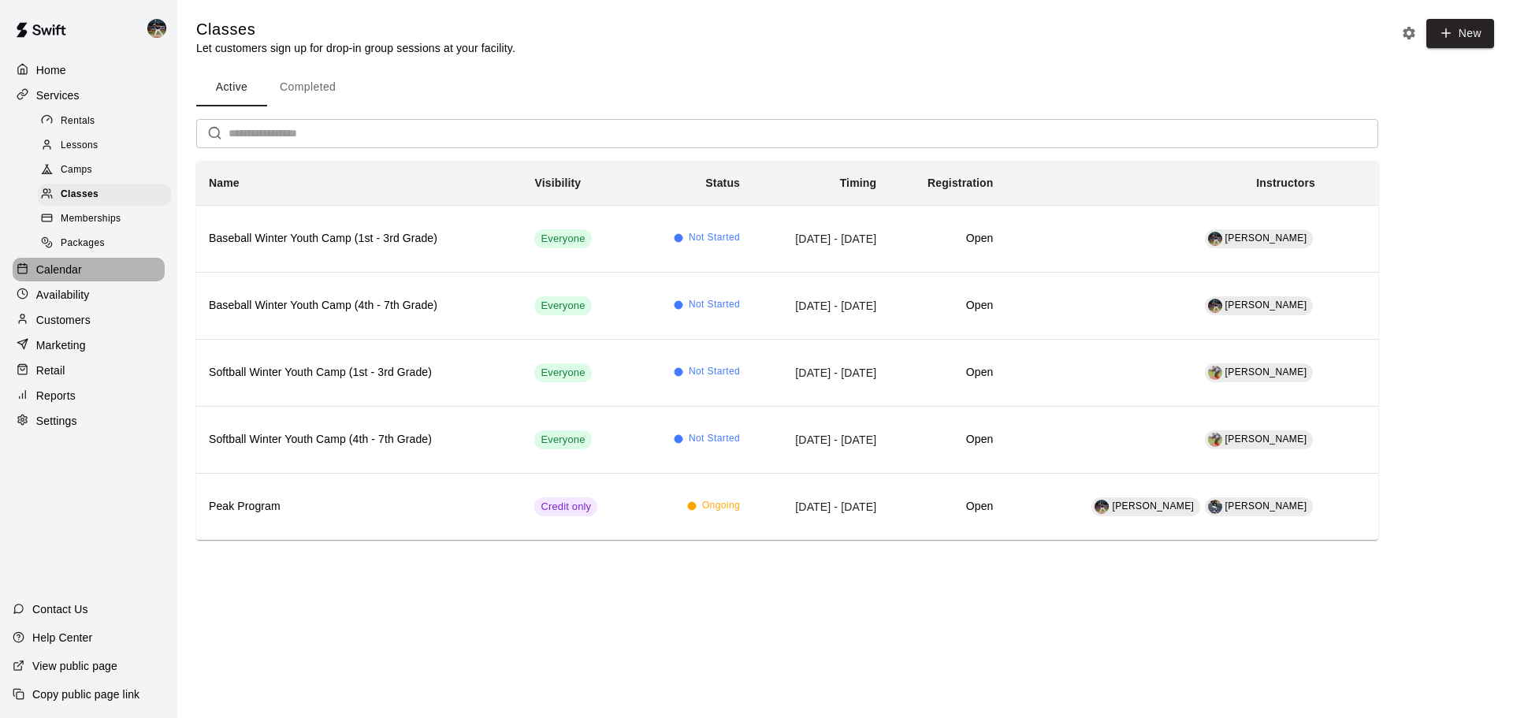
click at [70, 277] on p "Calendar" at bounding box center [59, 270] width 46 height 16
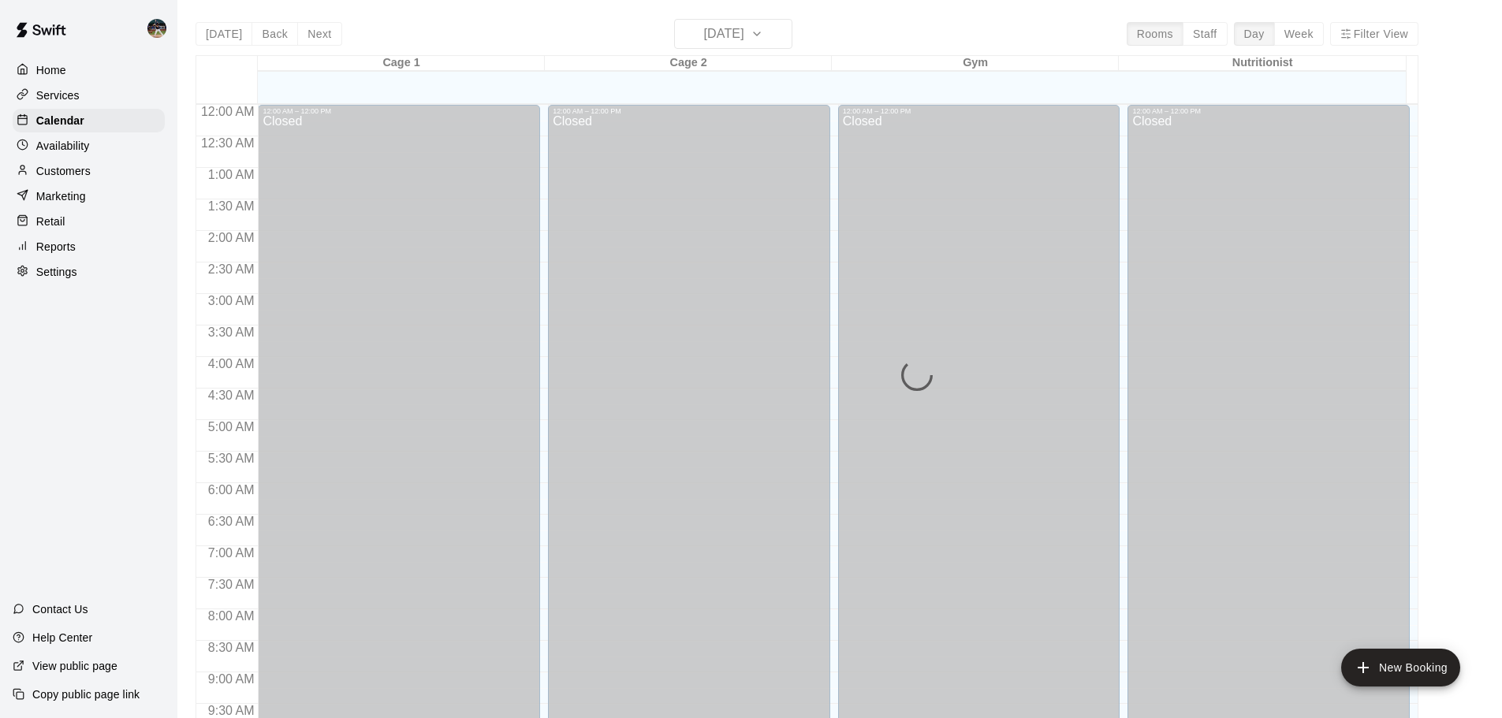
scroll to position [835, 0]
